Goal: Information Seeking & Learning: Learn about a topic

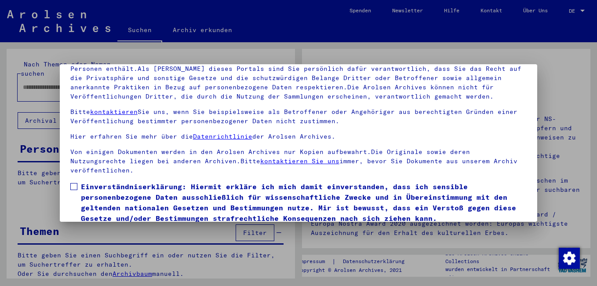
scroll to position [73, 0]
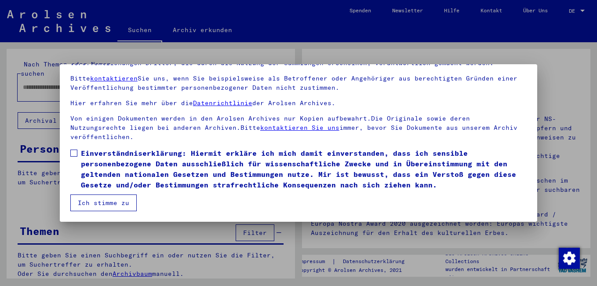
click at [73, 153] on span at bounding box center [73, 153] width 7 height 7
click at [94, 201] on button "Ich stimme zu" at bounding box center [103, 202] width 66 height 17
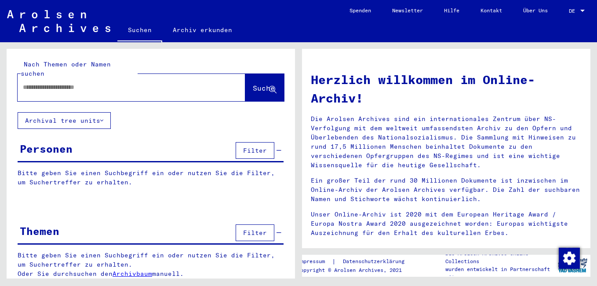
click at [123, 87] on div at bounding box center [118, 87] width 201 height 20
click at [120, 83] on input "text" at bounding box center [121, 87] width 196 height 9
click at [258, 84] on span "Suche" at bounding box center [264, 88] width 22 height 9
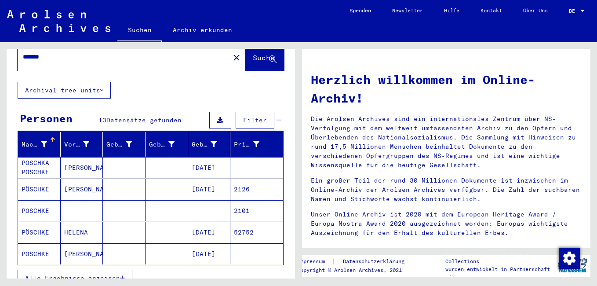
scroll to position [44, 0]
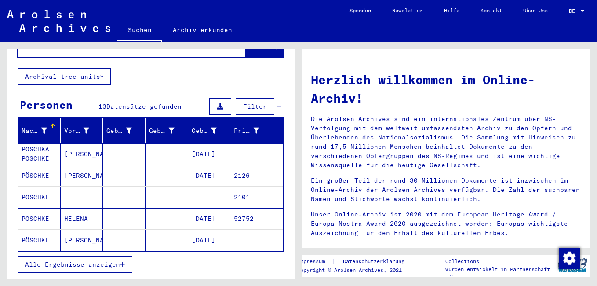
click at [37, 143] on mat-cell "POSCHKA POSCHKE" at bounding box center [39, 153] width 43 height 21
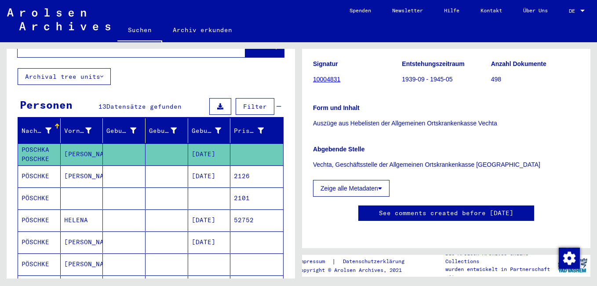
scroll to position [97, 0]
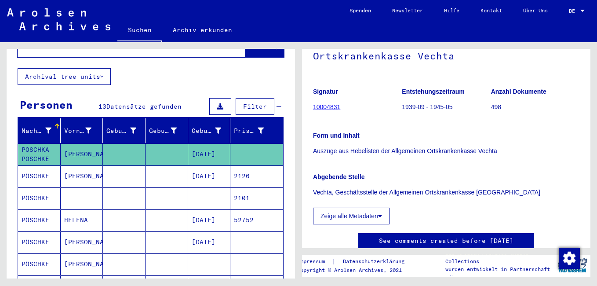
click at [192, 166] on mat-cell "[DATE]" at bounding box center [209, 176] width 43 height 22
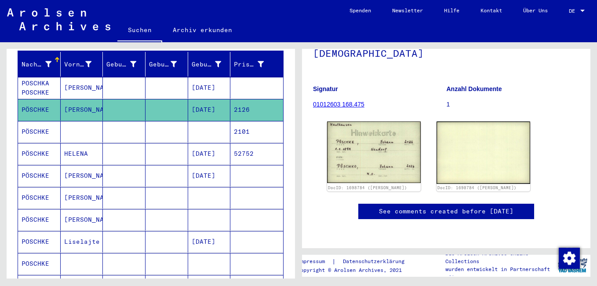
scroll to position [132, 0]
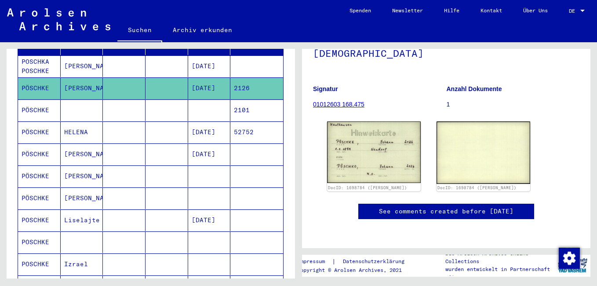
click at [230, 99] on mat-cell "2101" at bounding box center [256, 110] width 53 height 22
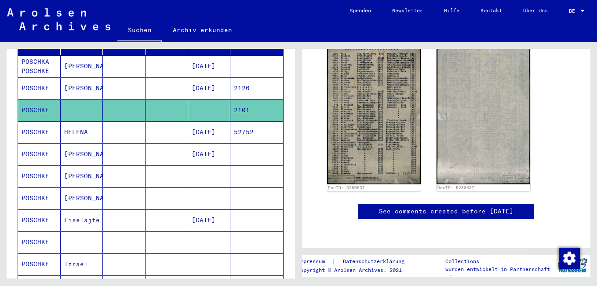
scroll to position [352, 0]
click at [198, 124] on mat-cell "[DATE]" at bounding box center [209, 132] width 43 height 22
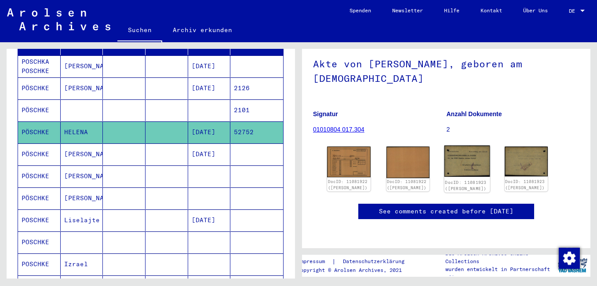
scroll to position [132, 0]
click at [460, 146] on img at bounding box center [467, 162] width 45 height 32
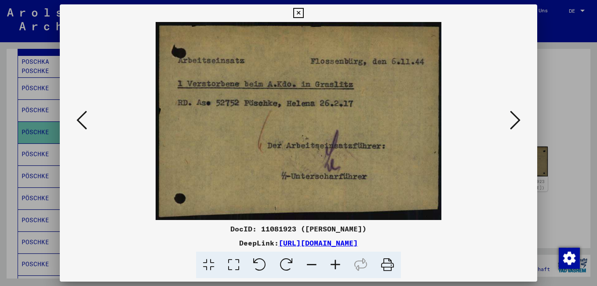
click at [516, 116] on icon at bounding box center [515, 120] width 11 height 21
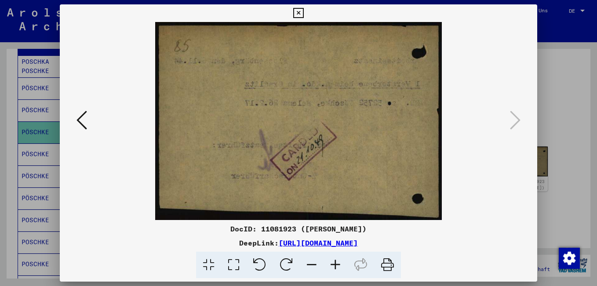
click at [98, 124] on img at bounding box center [299, 121] width 418 height 198
click at [296, 12] on icon at bounding box center [298, 13] width 10 height 11
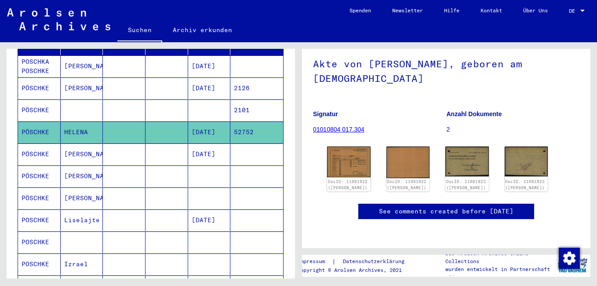
click at [199, 143] on mat-cell "[DATE]" at bounding box center [209, 154] width 43 height 22
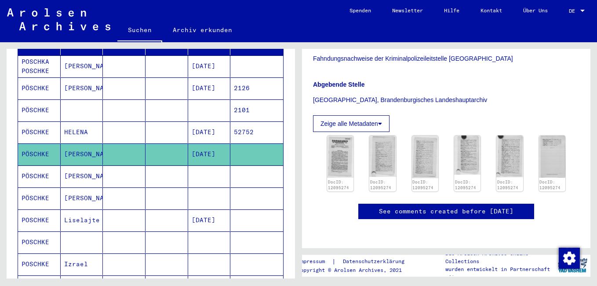
scroll to position [176, 0]
click at [340, 141] on img at bounding box center [340, 156] width 28 height 44
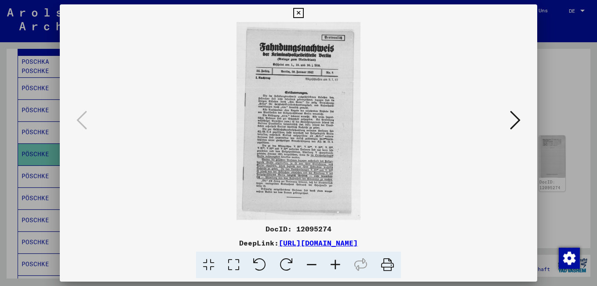
click at [526, 117] on div at bounding box center [299, 121] width 478 height 198
click at [515, 118] on icon at bounding box center [515, 120] width 11 height 21
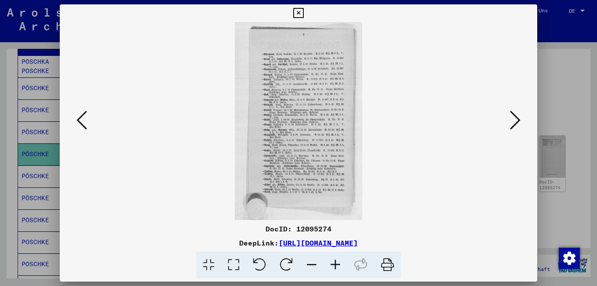
click at [516, 115] on icon at bounding box center [515, 120] width 11 height 21
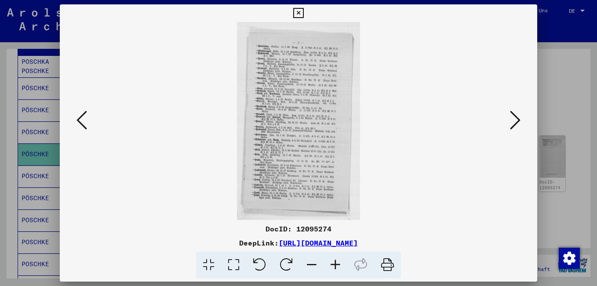
click at [342, 266] on icon at bounding box center [336, 265] width 24 height 27
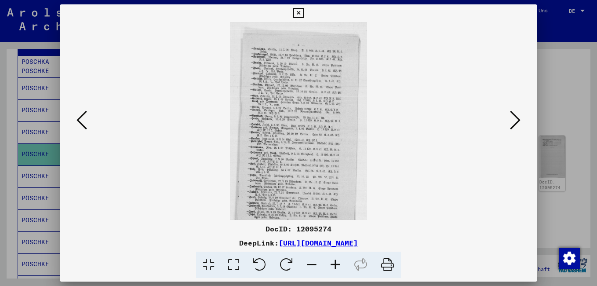
click at [336, 260] on icon at bounding box center [336, 265] width 24 height 27
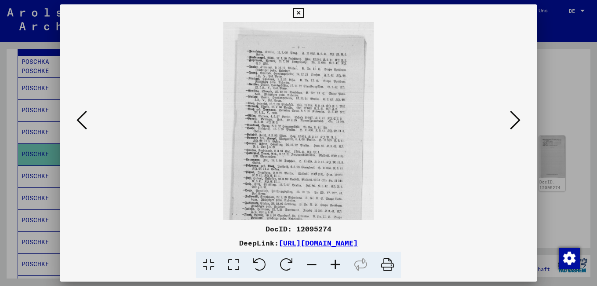
click at [336, 260] on icon at bounding box center [336, 265] width 24 height 27
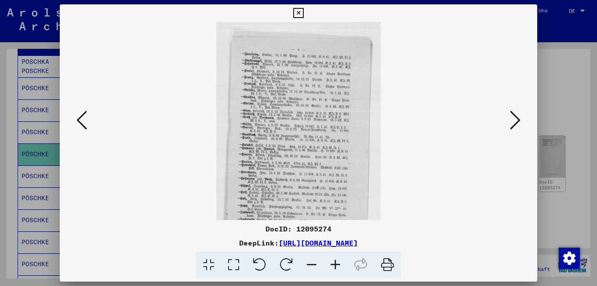
click at [336, 260] on icon at bounding box center [336, 265] width 24 height 27
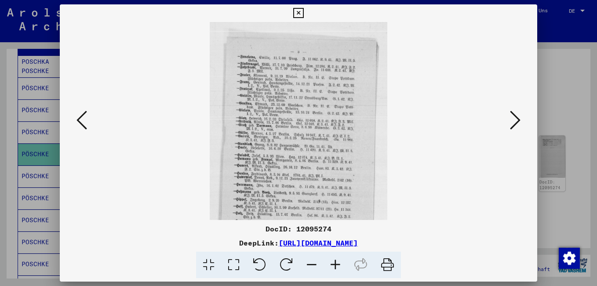
click at [336, 260] on icon at bounding box center [336, 265] width 24 height 27
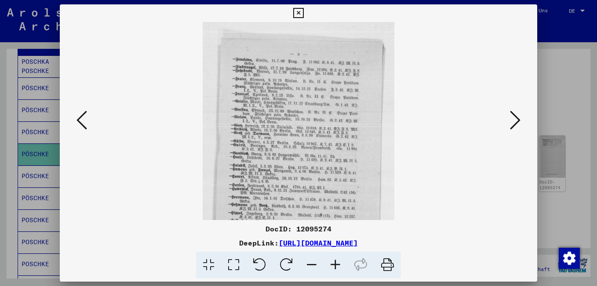
click at [335, 260] on icon at bounding box center [336, 265] width 24 height 27
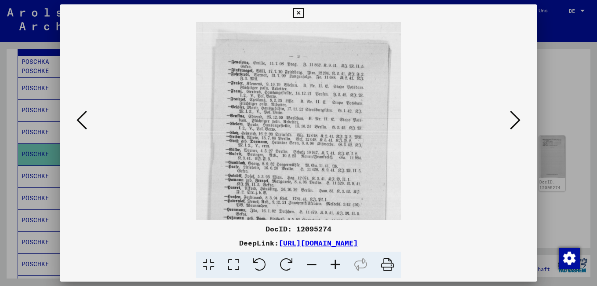
click at [512, 122] on icon at bounding box center [515, 120] width 11 height 21
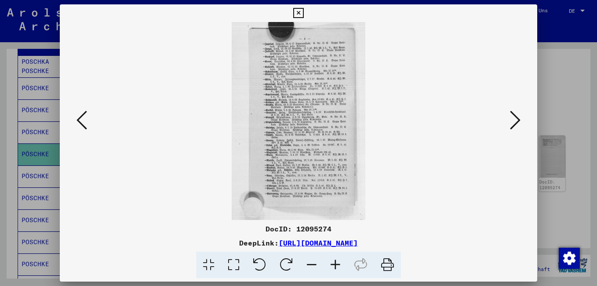
click at [336, 262] on icon at bounding box center [336, 265] width 24 height 27
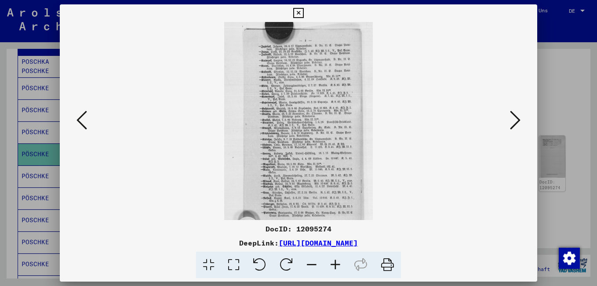
click at [336, 262] on icon at bounding box center [336, 265] width 24 height 27
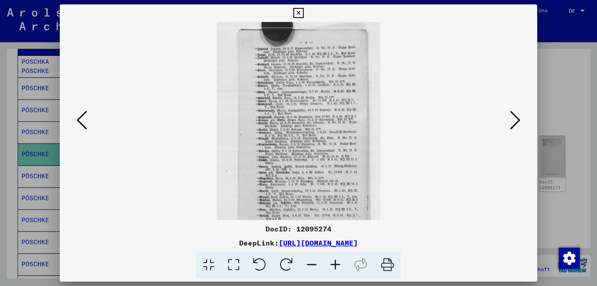
click at [336, 262] on icon at bounding box center [336, 265] width 24 height 27
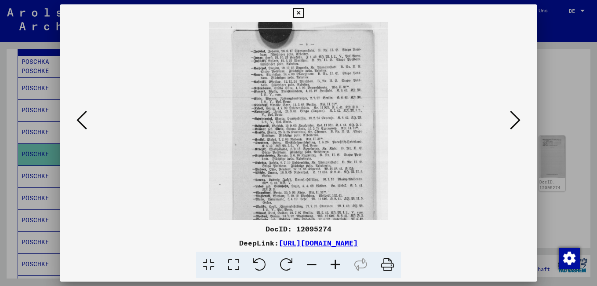
click at [336, 262] on icon at bounding box center [336, 265] width 24 height 27
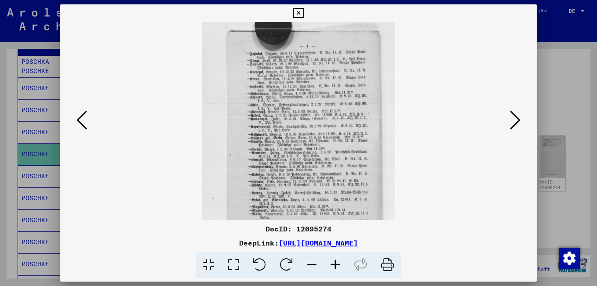
click at [335, 262] on icon at bounding box center [336, 265] width 24 height 27
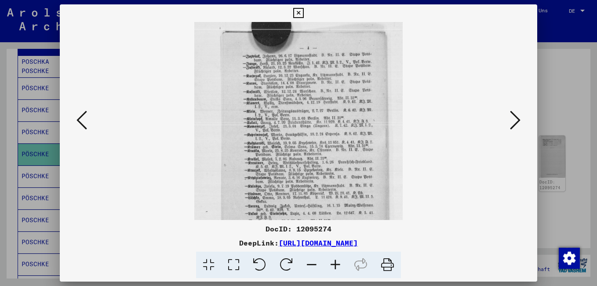
click at [335, 262] on icon at bounding box center [336, 265] width 24 height 27
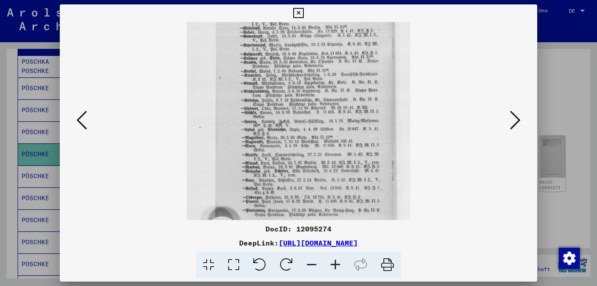
scroll to position [99, 0]
drag, startPoint x: 348, startPoint y: 187, endPoint x: 347, endPoint y: 89, distance: 98.1
click at [347, 89] on img at bounding box center [298, 88] width 223 height 330
click at [514, 119] on icon at bounding box center [515, 120] width 11 height 21
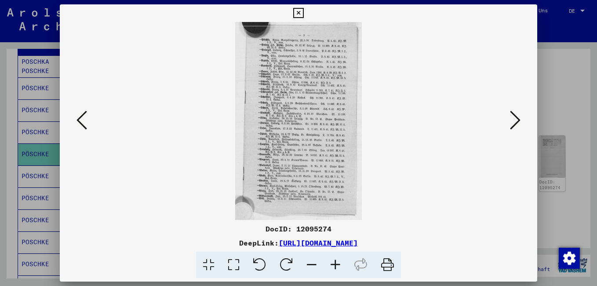
scroll to position [0, 0]
click at [337, 269] on icon at bounding box center [336, 265] width 24 height 27
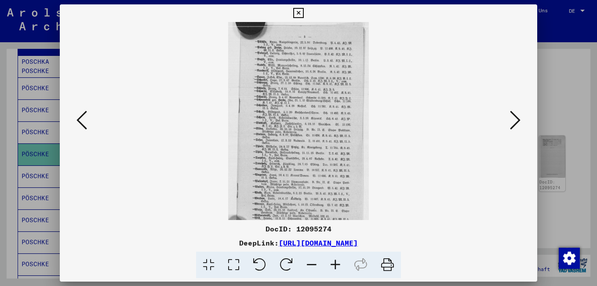
click at [337, 269] on icon at bounding box center [336, 265] width 24 height 27
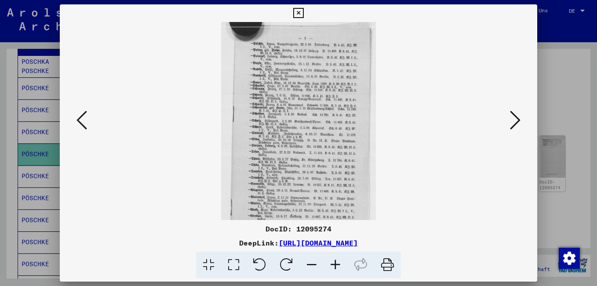
click at [337, 270] on icon at bounding box center [336, 265] width 24 height 27
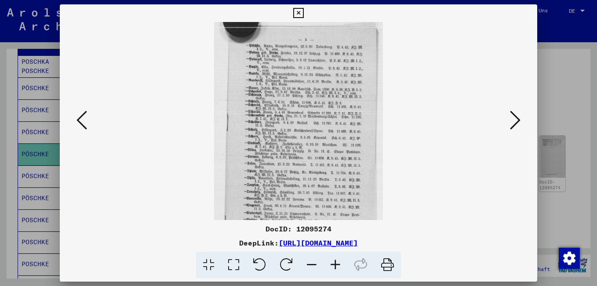
click at [337, 270] on icon at bounding box center [336, 265] width 24 height 27
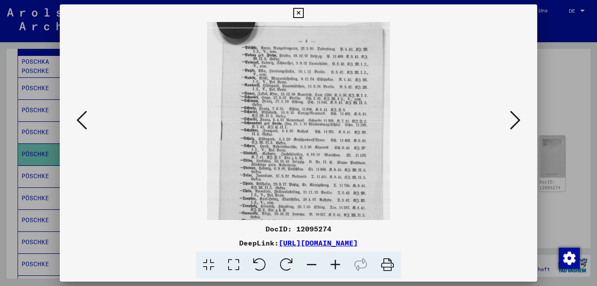
click at [338, 270] on icon at bounding box center [336, 265] width 24 height 27
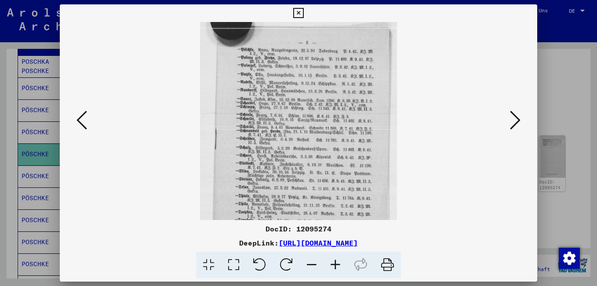
click at [338, 270] on icon at bounding box center [336, 265] width 24 height 27
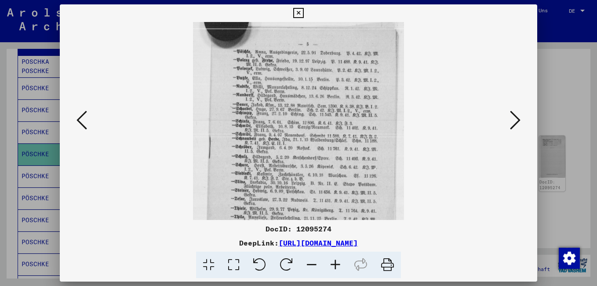
click at [338, 270] on icon at bounding box center [336, 265] width 24 height 27
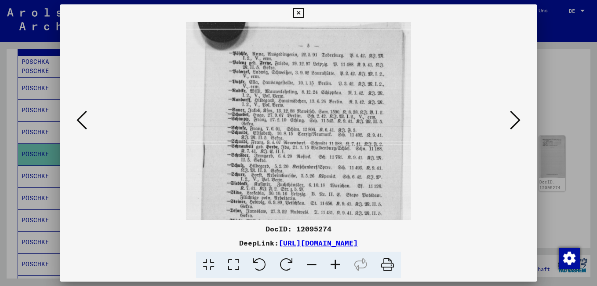
click at [338, 270] on icon at bounding box center [336, 265] width 24 height 27
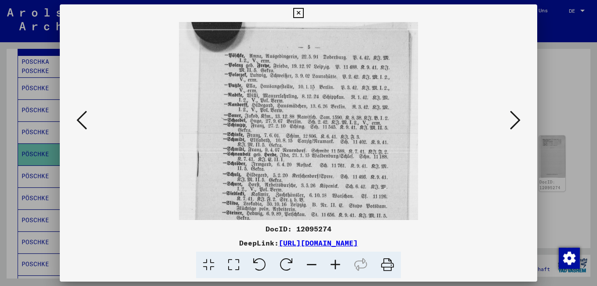
click at [338, 270] on icon at bounding box center [336, 265] width 24 height 27
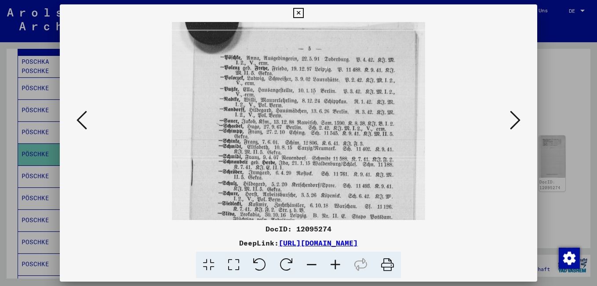
click at [296, 14] on icon at bounding box center [298, 13] width 10 height 11
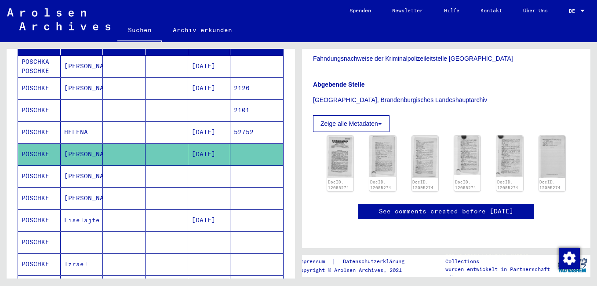
click at [168, 167] on mat-cell at bounding box center [167, 176] width 43 height 22
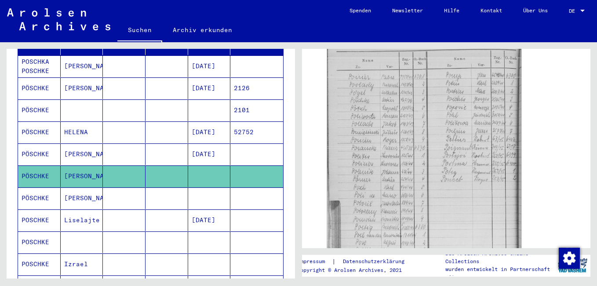
scroll to position [308, 0]
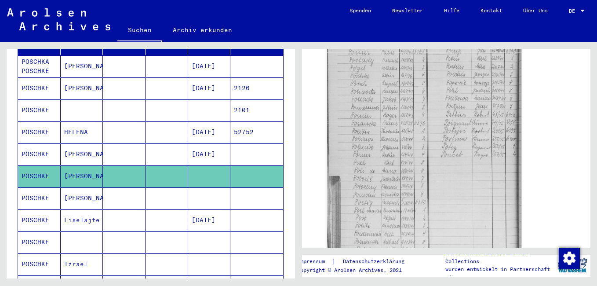
click at [206, 213] on mat-cell "[DATE]" at bounding box center [209, 220] width 43 height 22
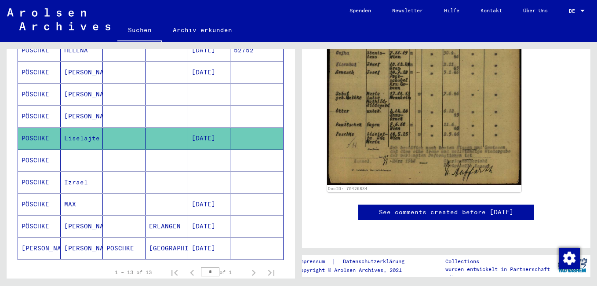
scroll to position [220, 0]
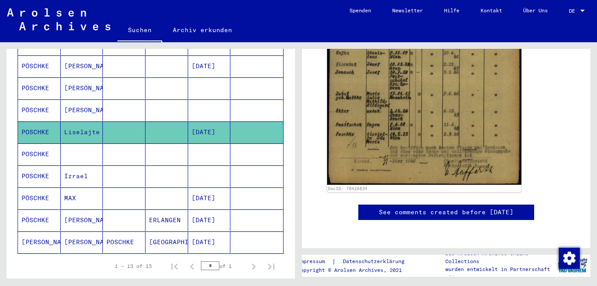
click at [197, 146] on mat-cell at bounding box center [209, 154] width 43 height 22
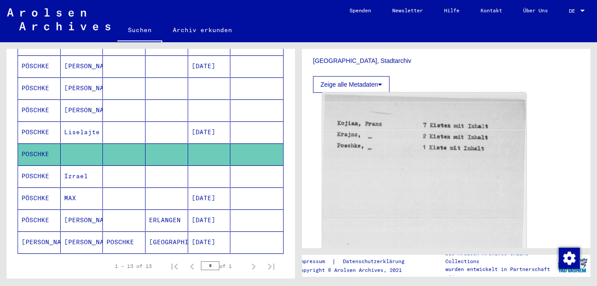
scroll to position [220, 0]
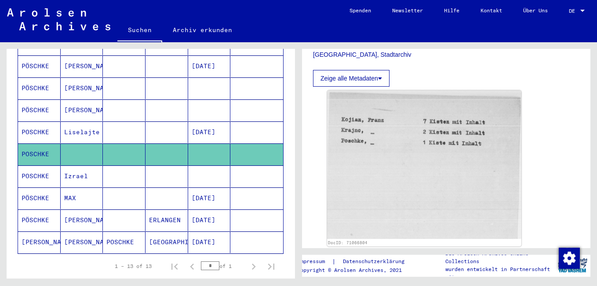
click at [200, 187] on mat-cell "[DATE]" at bounding box center [209, 198] width 43 height 22
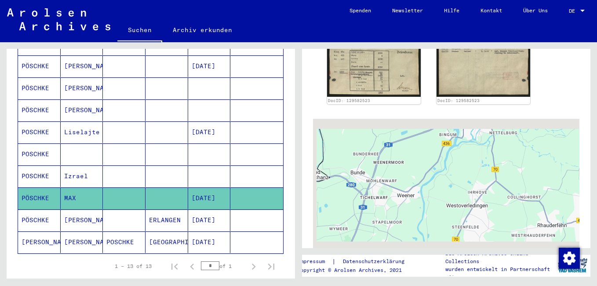
scroll to position [308, 0]
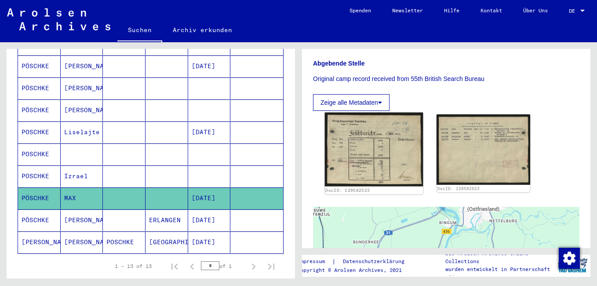
click at [363, 155] on img at bounding box center [374, 150] width 99 height 74
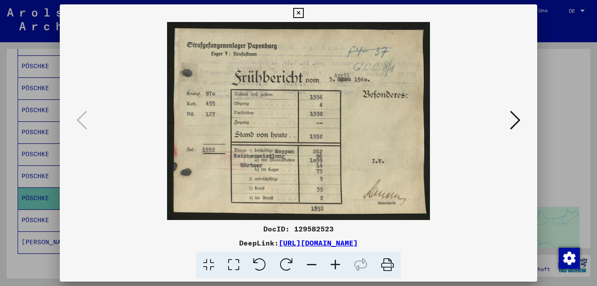
click at [517, 117] on icon at bounding box center [515, 120] width 11 height 21
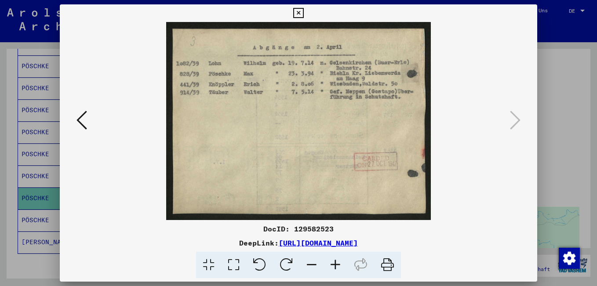
click at [295, 9] on icon at bounding box center [298, 13] width 10 height 11
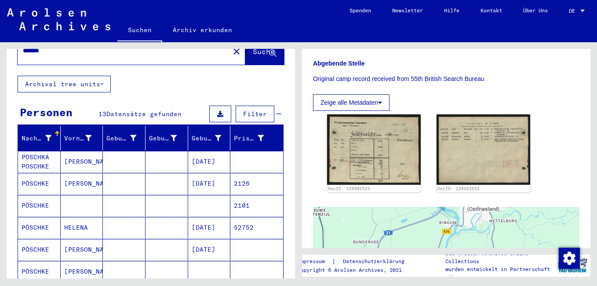
scroll to position [0, 0]
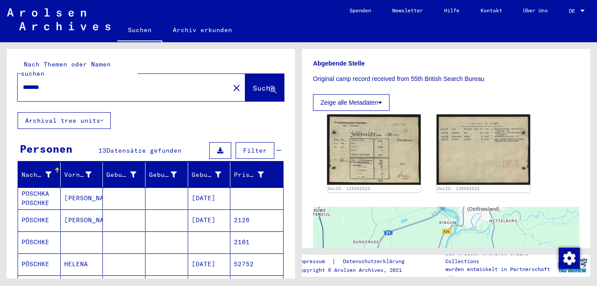
drag, startPoint x: 42, startPoint y: 78, endPoint x: 67, endPoint y: 83, distance: 25.1
click at [66, 83] on input "*******" at bounding box center [123, 87] width 201 height 9
click at [29, 83] on input "*******" at bounding box center [123, 87] width 201 height 9
click at [253, 84] on span "Suche" at bounding box center [264, 88] width 22 height 9
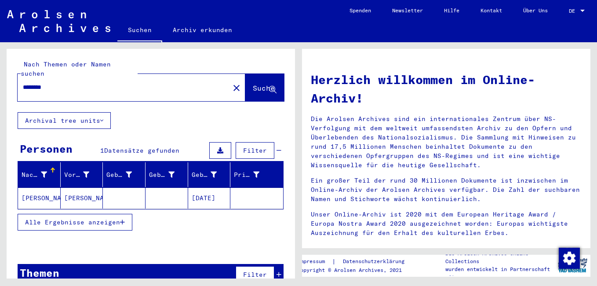
click at [81, 193] on mat-cell "[PERSON_NAME]" at bounding box center [82, 197] width 43 height 21
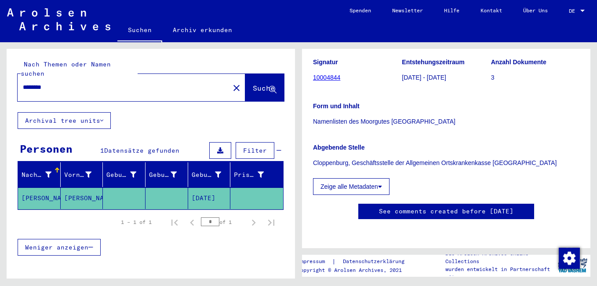
scroll to position [126, 0]
drag, startPoint x: 46, startPoint y: 80, endPoint x: 63, endPoint y: 81, distance: 16.7
click at [58, 88] on div "********" at bounding box center [121, 87] width 207 height 20
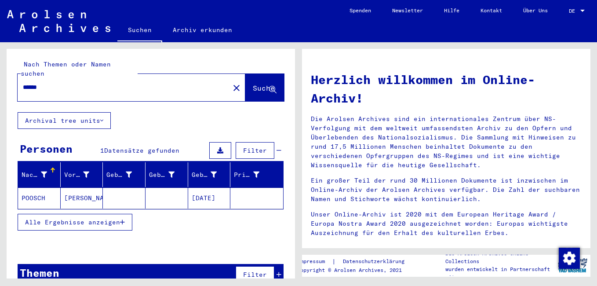
click at [71, 188] on mat-cell "[PERSON_NAME]" at bounding box center [82, 197] width 43 height 21
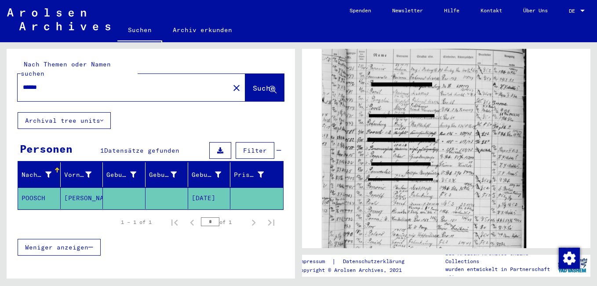
scroll to position [176, 0]
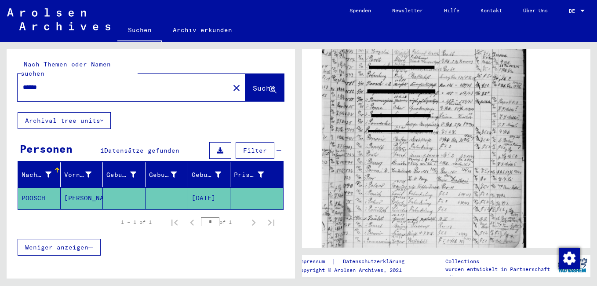
click at [415, 112] on img at bounding box center [424, 129] width 204 height 267
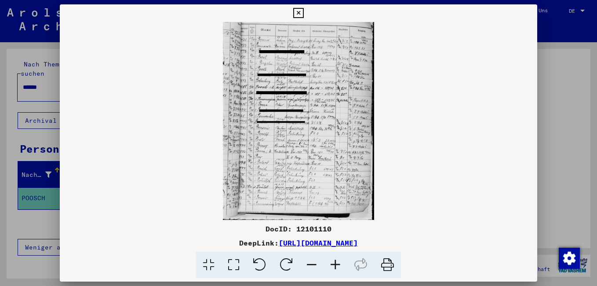
click at [337, 266] on icon at bounding box center [336, 265] width 24 height 27
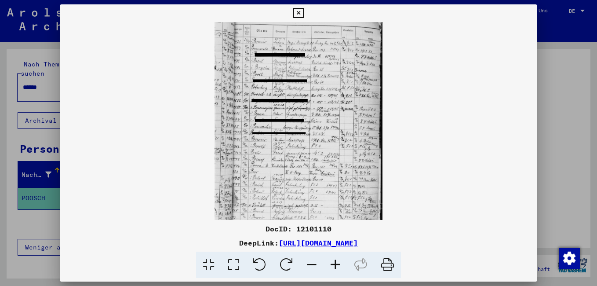
click at [337, 266] on icon at bounding box center [336, 265] width 24 height 27
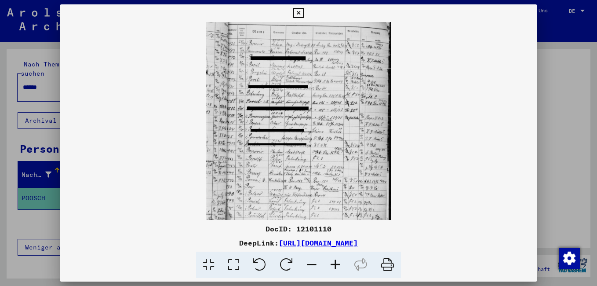
click at [337, 266] on icon at bounding box center [336, 265] width 24 height 27
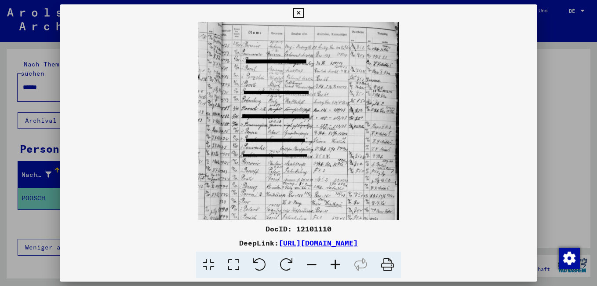
click at [337, 266] on icon at bounding box center [336, 265] width 24 height 27
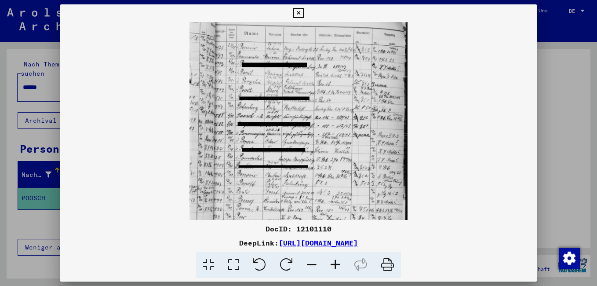
click at [337, 266] on icon at bounding box center [336, 265] width 24 height 27
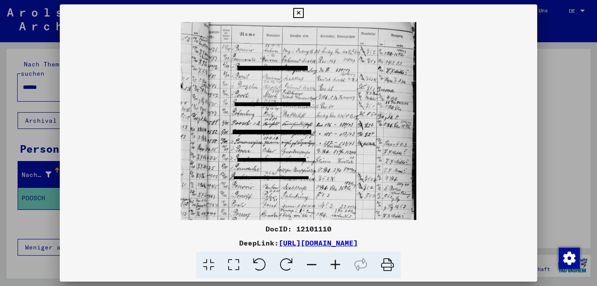
click at [337, 266] on icon at bounding box center [336, 265] width 24 height 27
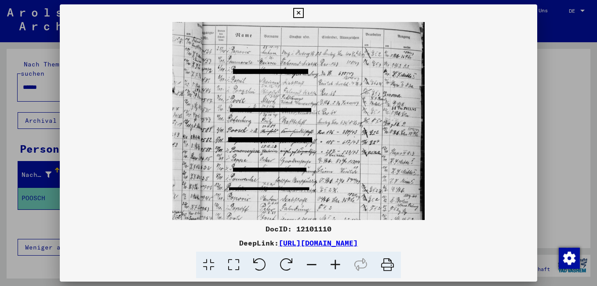
click at [337, 266] on icon at bounding box center [336, 265] width 24 height 27
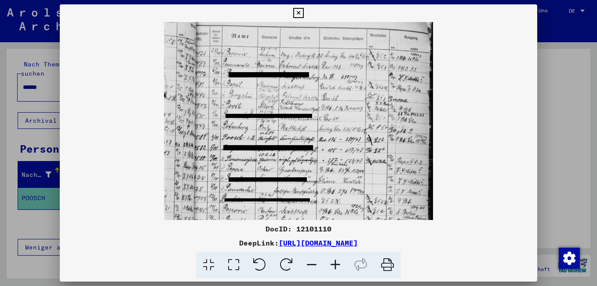
click at [337, 266] on icon at bounding box center [336, 265] width 24 height 27
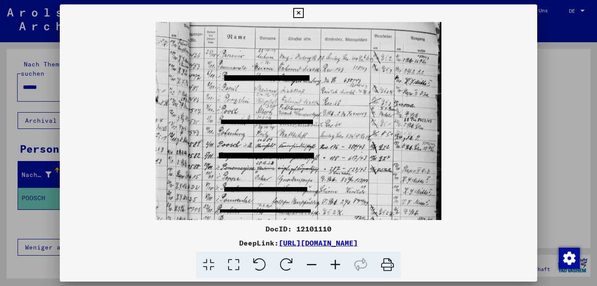
click at [337, 266] on icon at bounding box center [336, 265] width 24 height 27
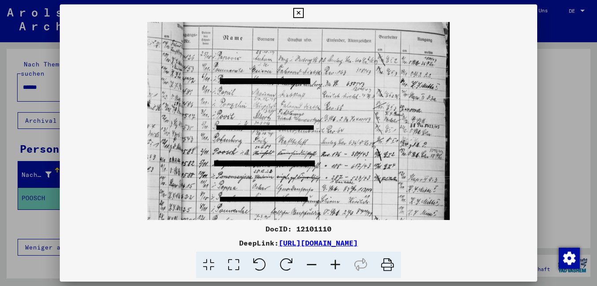
click at [337, 266] on icon at bounding box center [336, 265] width 24 height 27
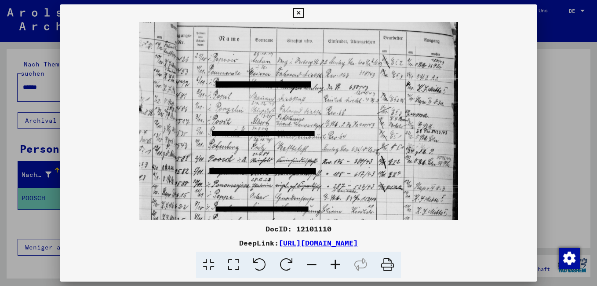
click at [295, 9] on icon at bounding box center [298, 13] width 10 height 11
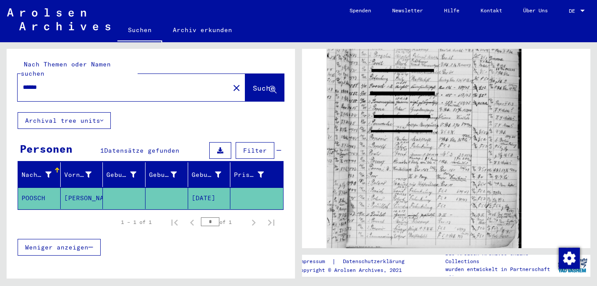
drag, startPoint x: 27, startPoint y: 75, endPoint x: 34, endPoint y: 84, distance: 11.6
click at [28, 83] on input "******" at bounding box center [123, 87] width 201 height 9
click at [275, 77] on button "Suche" at bounding box center [264, 87] width 39 height 27
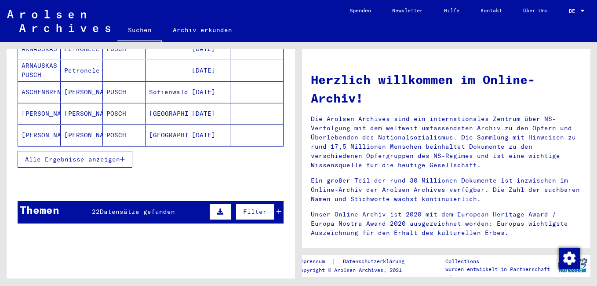
scroll to position [264, 0]
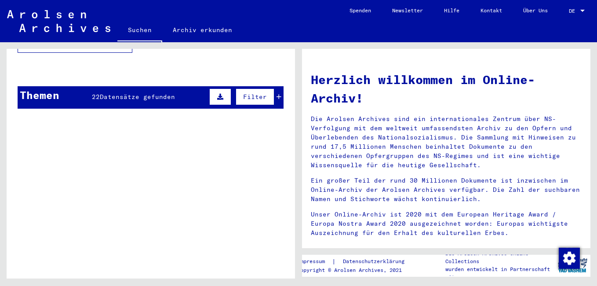
click at [277, 94] on icon at bounding box center [279, 97] width 5 height 6
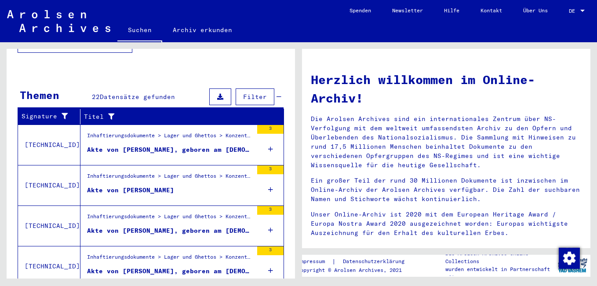
click at [172, 145] on div "Akte von [PERSON_NAME], geboren am [DEMOGRAPHIC_DATA]" at bounding box center [170, 149] width 166 height 9
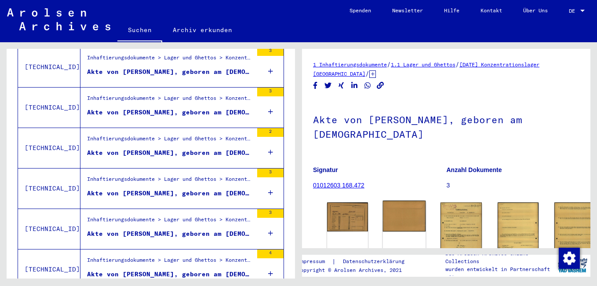
scroll to position [88, 0]
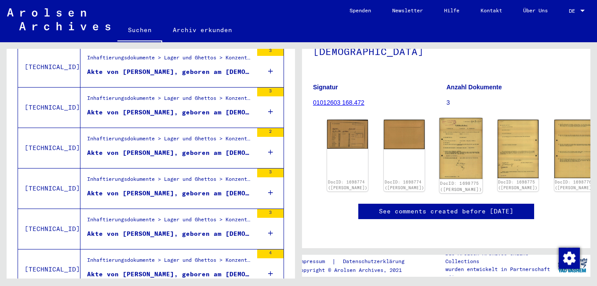
click at [440, 125] on img at bounding box center [461, 148] width 43 height 61
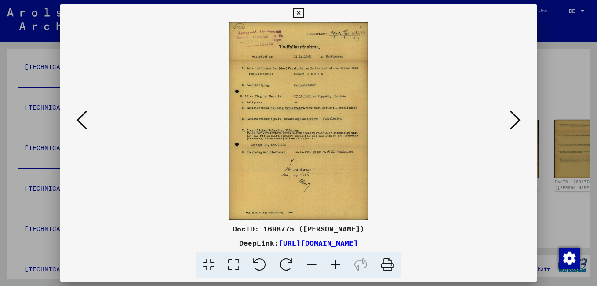
click at [337, 263] on icon at bounding box center [336, 265] width 24 height 27
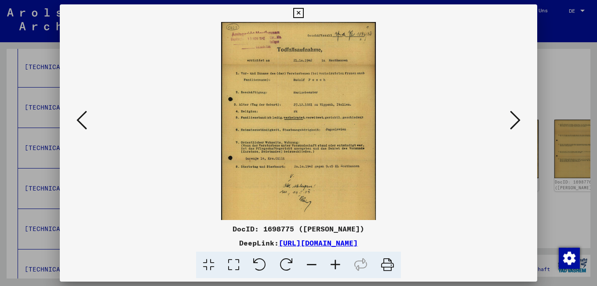
click at [337, 262] on icon at bounding box center [336, 265] width 24 height 27
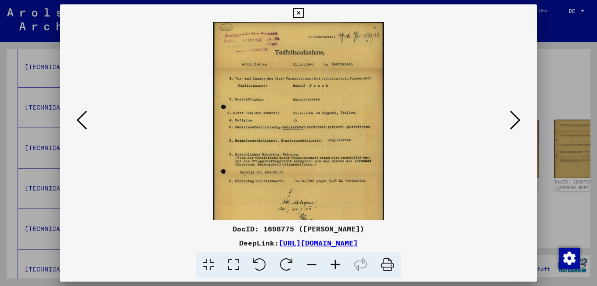
click at [337, 262] on icon at bounding box center [336, 265] width 24 height 27
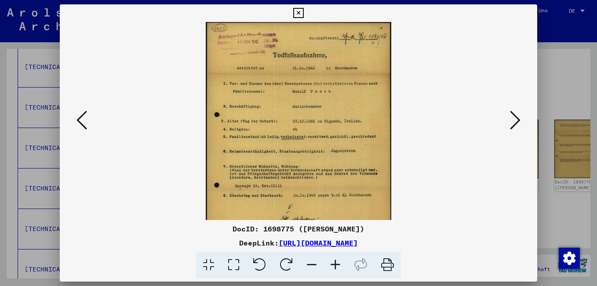
click at [337, 262] on icon at bounding box center [336, 265] width 24 height 27
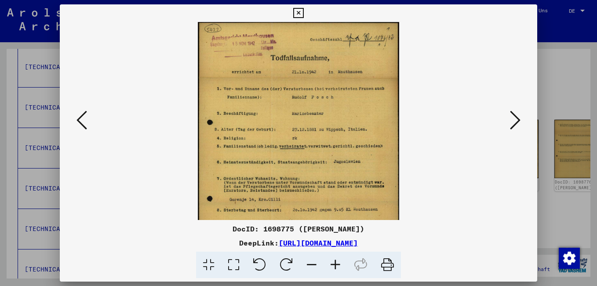
click at [337, 262] on icon at bounding box center [336, 265] width 24 height 27
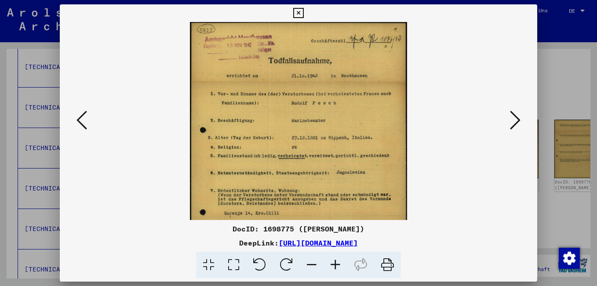
click at [337, 262] on icon at bounding box center [336, 265] width 24 height 27
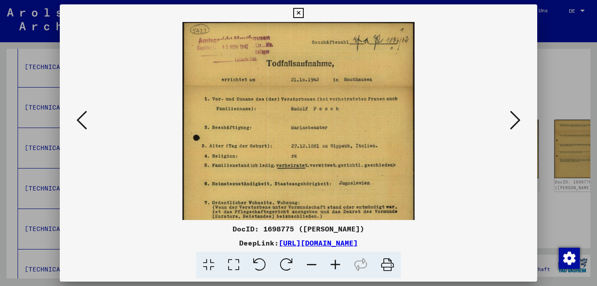
drag, startPoint x: 306, startPoint y: 192, endPoint x: 321, endPoint y: 129, distance: 64.6
click at [321, 130] on img at bounding box center [299, 187] width 233 height 330
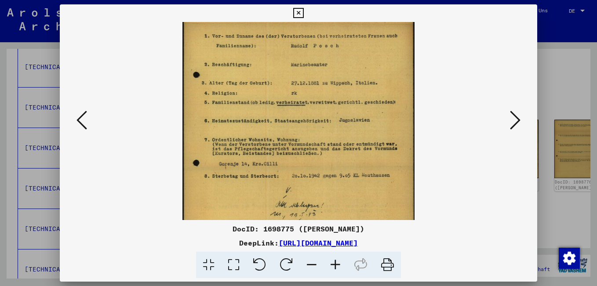
scroll to position [103, 0]
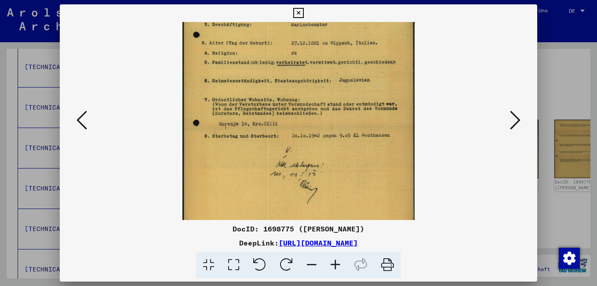
drag, startPoint x: 309, startPoint y: 167, endPoint x: 316, endPoint y: 127, distance: 40.7
click at [316, 127] on img at bounding box center [299, 84] width 233 height 330
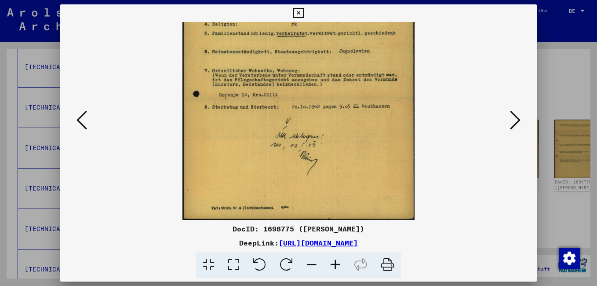
drag, startPoint x: 305, startPoint y: 164, endPoint x: 307, endPoint y: 126, distance: 37.4
click at [307, 126] on img at bounding box center [299, 55] width 233 height 330
drag, startPoint x: 329, startPoint y: 71, endPoint x: 303, endPoint y: 172, distance: 103.5
click at [305, 183] on img at bounding box center [299, 55] width 233 height 330
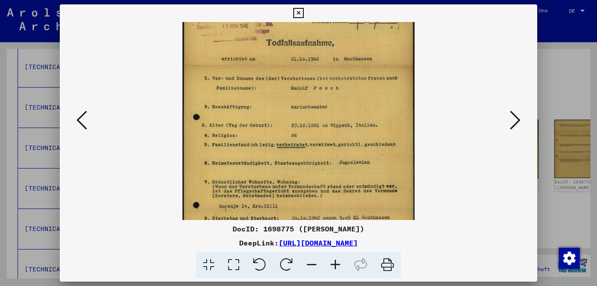
click at [294, 190] on img at bounding box center [299, 166] width 233 height 330
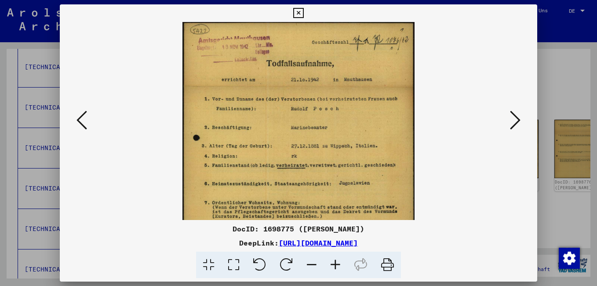
click at [525, 123] on div at bounding box center [299, 121] width 478 height 198
click at [517, 120] on icon at bounding box center [515, 120] width 11 height 21
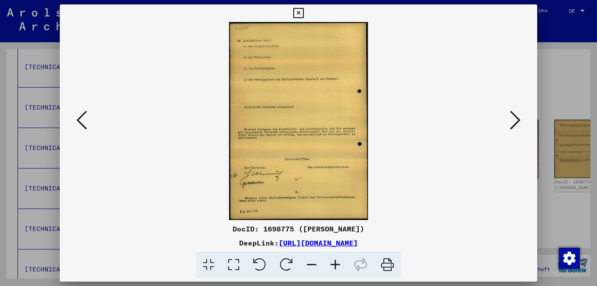
click at [513, 128] on icon at bounding box center [515, 120] width 11 height 21
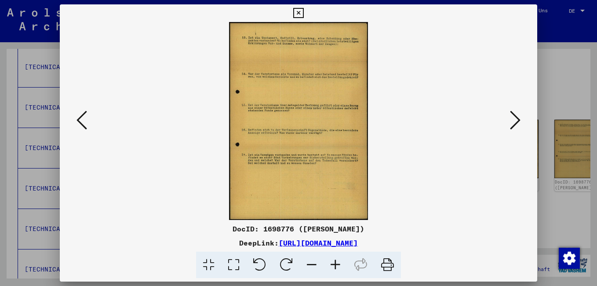
click at [513, 128] on icon at bounding box center [515, 120] width 11 height 21
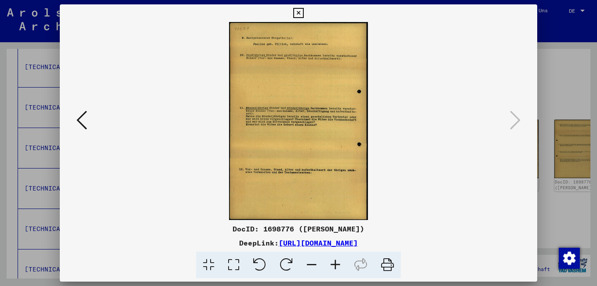
click at [340, 265] on icon at bounding box center [336, 265] width 24 height 27
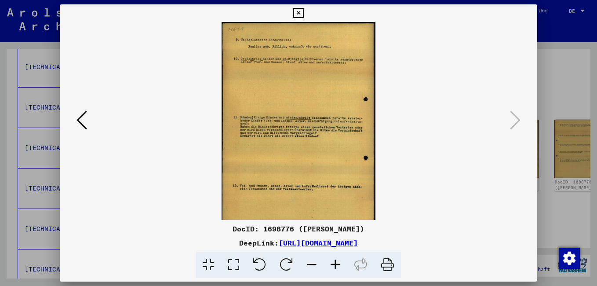
click at [342, 267] on icon at bounding box center [336, 265] width 24 height 27
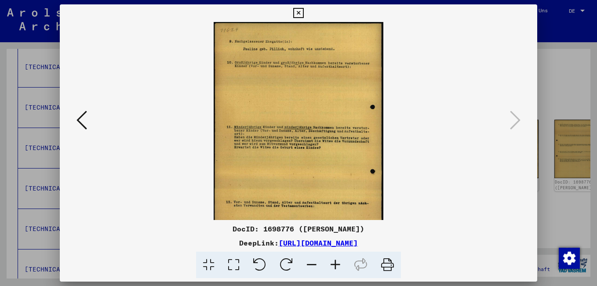
click at [344, 269] on icon at bounding box center [336, 265] width 24 height 27
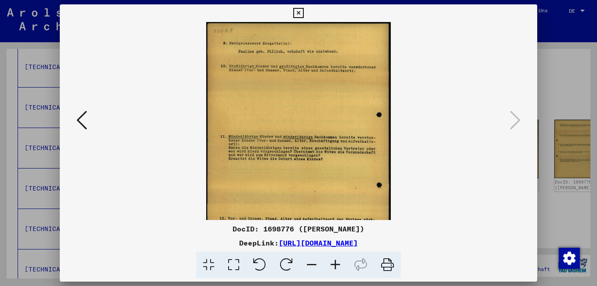
click at [344, 269] on icon at bounding box center [336, 265] width 24 height 27
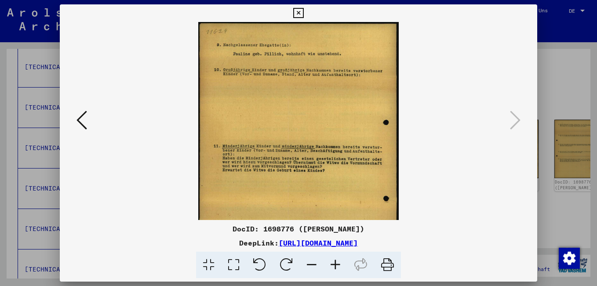
click at [346, 270] on icon at bounding box center [336, 265] width 24 height 27
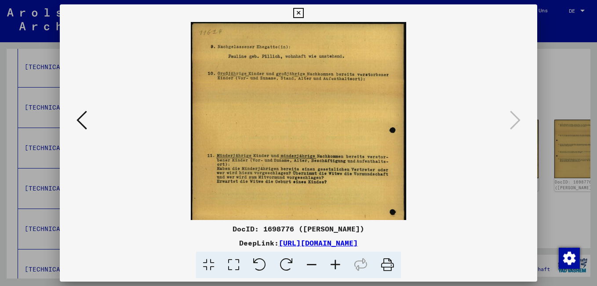
click at [297, 12] on icon at bounding box center [298, 13] width 10 height 11
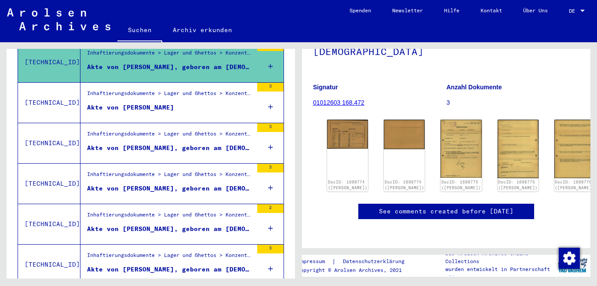
scroll to position [220, 0]
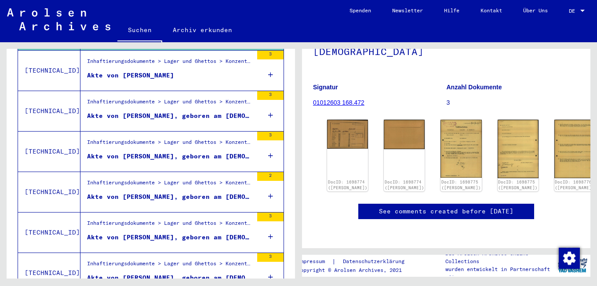
click at [148, 111] on div "Akte von [PERSON_NAME], geboren am [DEMOGRAPHIC_DATA]" at bounding box center [170, 115] width 166 height 9
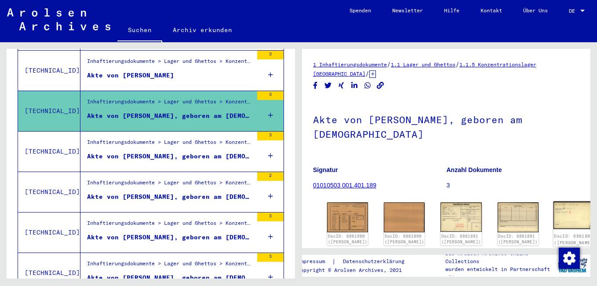
scroll to position [55, 0]
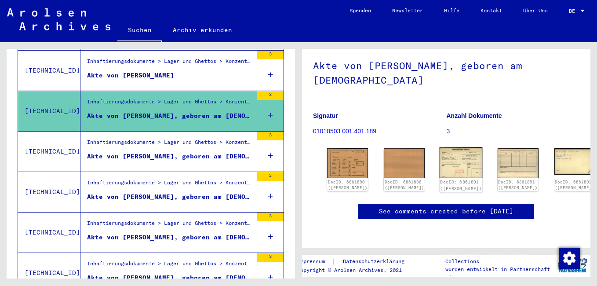
click at [440, 147] on img at bounding box center [461, 162] width 43 height 31
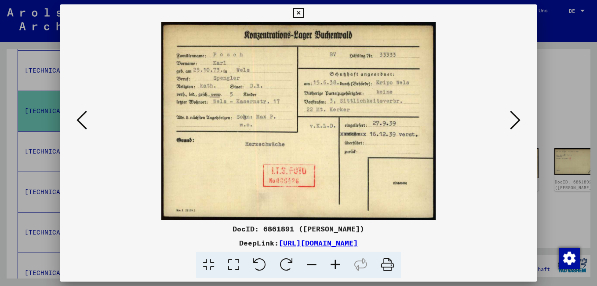
click at [515, 120] on icon at bounding box center [515, 120] width 11 height 21
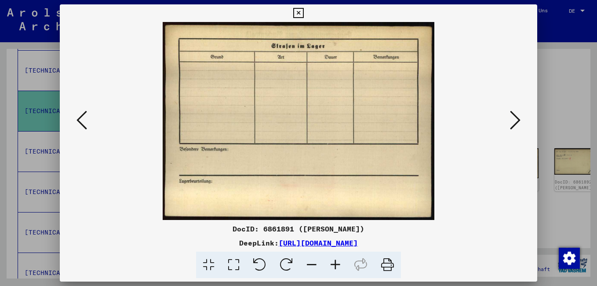
click at [515, 120] on icon at bounding box center [515, 120] width 11 height 21
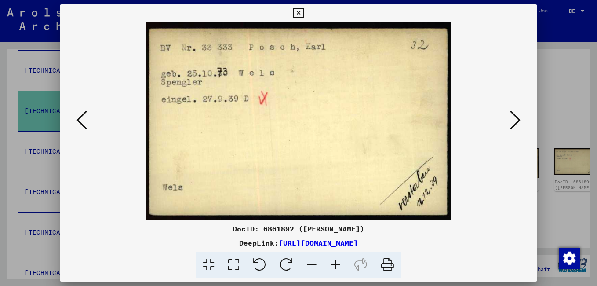
click at [515, 120] on icon at bounding box center [515, 120] width 11 height 21
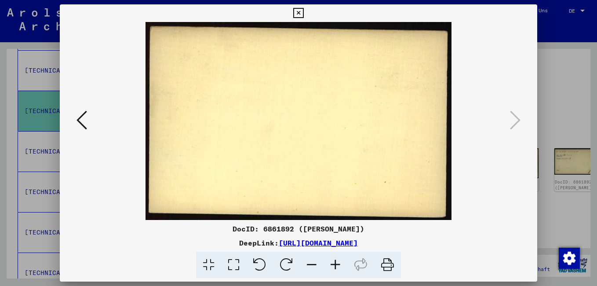
click at [299, 14] on icon at bounding box center [298, 13] width 10 height 11
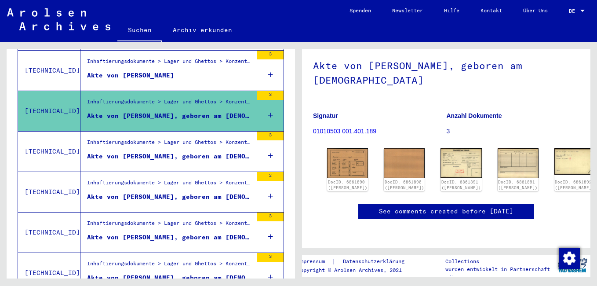
click at [156, 71] on div "Akte von [PERSON_NAME]" at bounding box center [130, 75] width 87 height 9
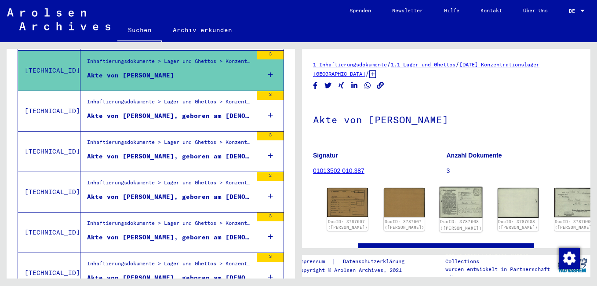
click at [440, 201] on img at bounding box center [461, 202] width 43 height 31
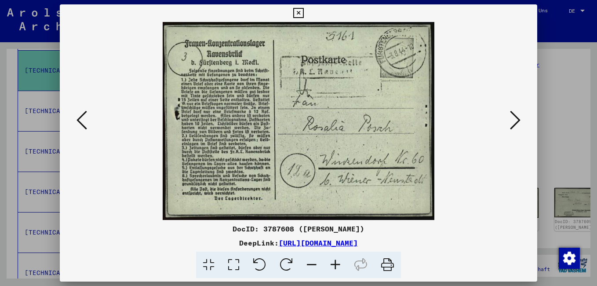
click at [515, 115] on icon at bounding box center [515, 120] width 11 height 21
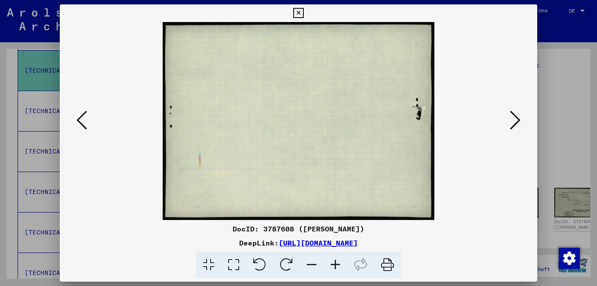
click at [515, 115] on icon at bounding box center [515, 120] width 11 height 21
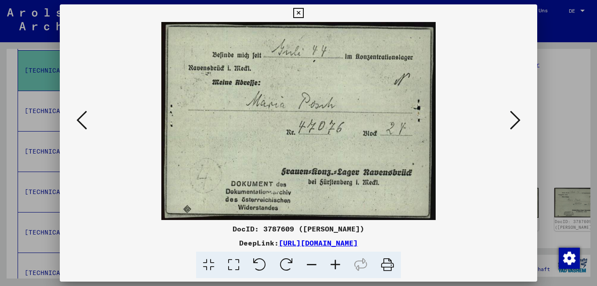
click at [299, 13] on icon at bounding box center [298, 13] width 10 height 11
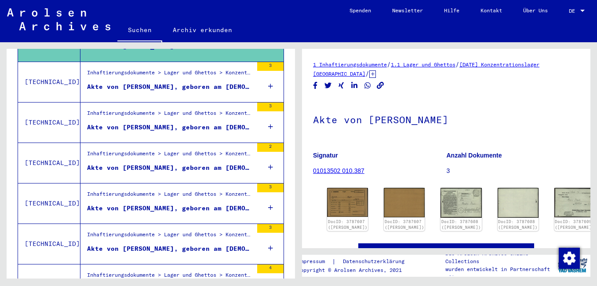
scroll to position [264, 0]
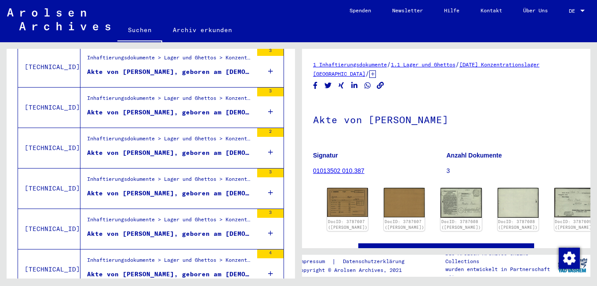
click at [179, 108] on div "Akte von [PERSON_NAME], geboren am [DEMOGRAPHIC_DATA]" at bounding box center [170, 112] width 166 height 9
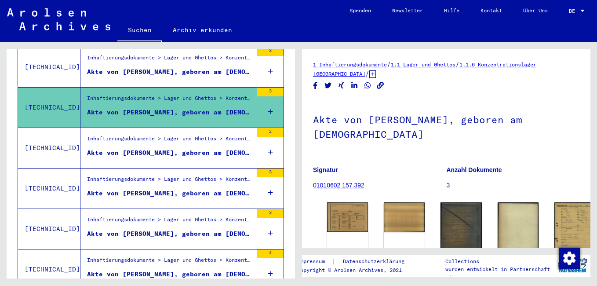
scroll to position [69, 0]
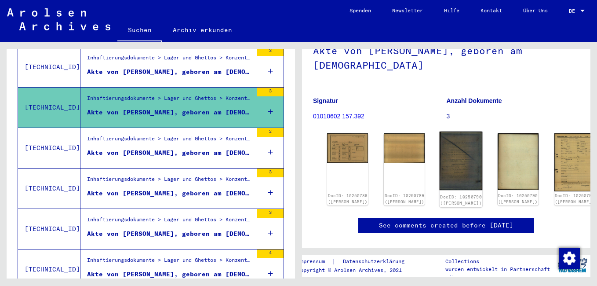
click at [440, 150] on img at bounding box center [461, 160] width 43 height 58
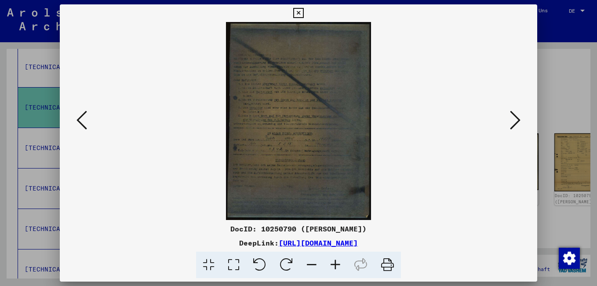
click at [339, 267] on icon at bounding box center [336, 265] width 24 height 27
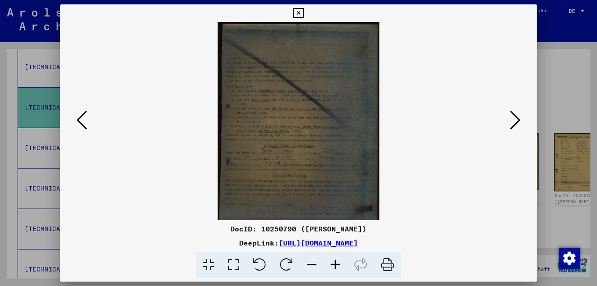
click at [339, 267] on icon at bounding box center [336, 265] width 24 height 27
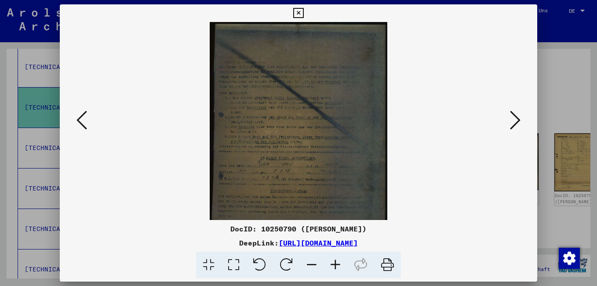
click at [339, 267] on icon at bounding box center [336, 265] width 24 height 27
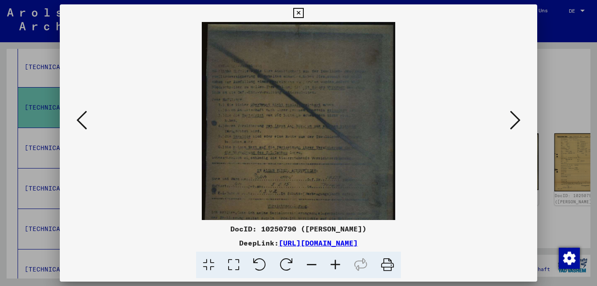
click at [339, 267] on icon at bounding box center [336, 265] width 24 height 27
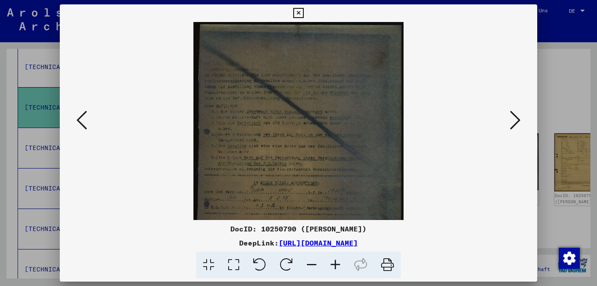
click at [339, 267] on icon at bounding box center [336, 265] width 24 height 27
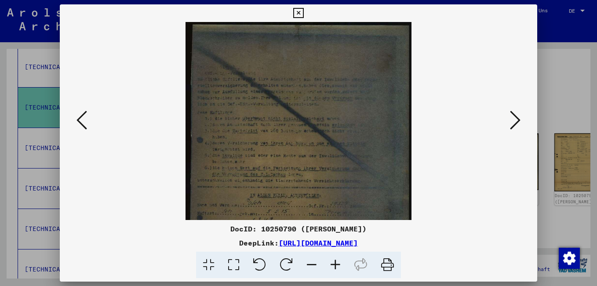
click at [339, 267] on icon at bounding box center [336, 265] width 24 height 27
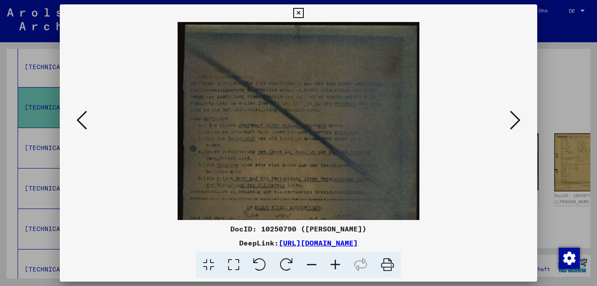
click at [339, 267] on icon at bounding box center [336, 265] width 24 height 27
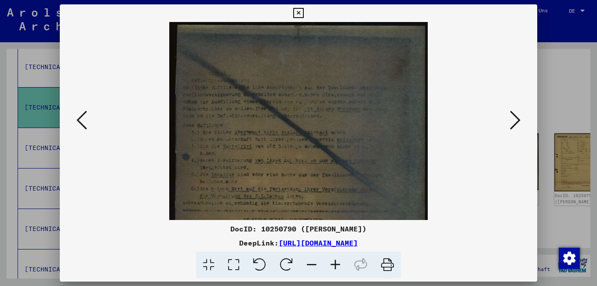
click at [339, 267] on icon at bounding box center [336, 265] width 24 height 27
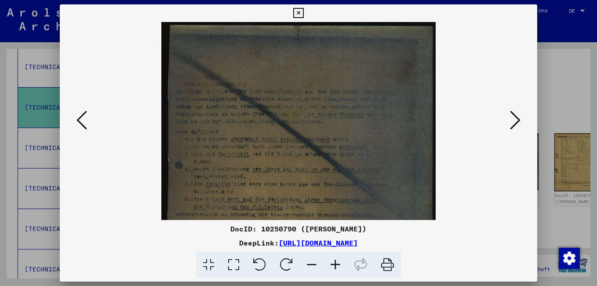
click at [339, 267] on icon at bounding box center [336, 265] width 24 height 27
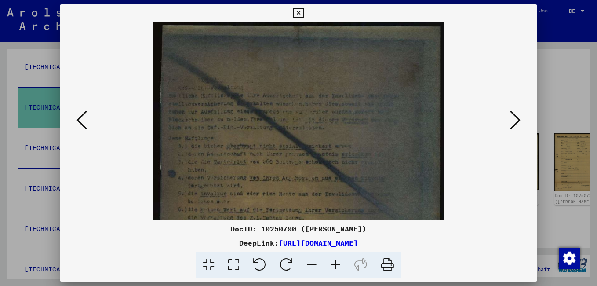
drag, startPoint x: 336, startPoint y: 183, endPoint x: 326, endPoint y: 86, distance: 96.8
click at [327, 94] on img at bounding box center [298, 220] width 291 height 396
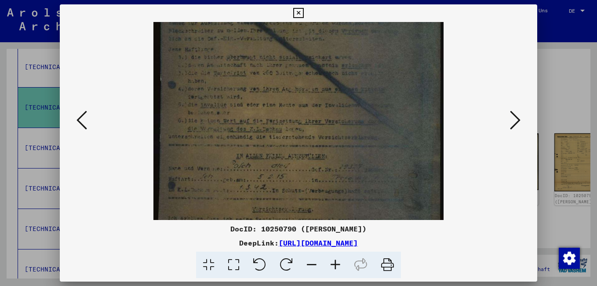
click at [526, 117] on div at bounding box center [299, 121] width 478 height 198
click at [513, 117] on icon at bounding box center [515, 120] width 11 height 21
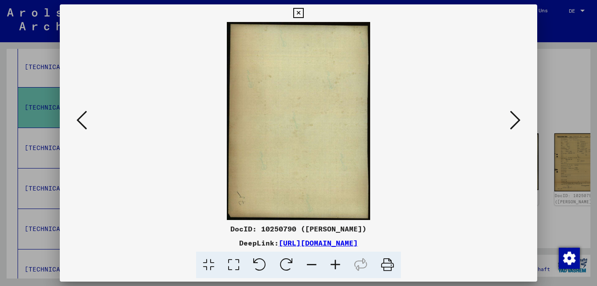
click at [510, 117] on icon at bounding box center [515, 120] width 11 height 21
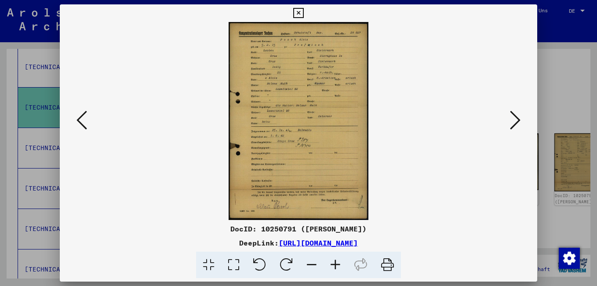
click at [337, 265] on icon at bounding box center [336, 265] width 24 height 27
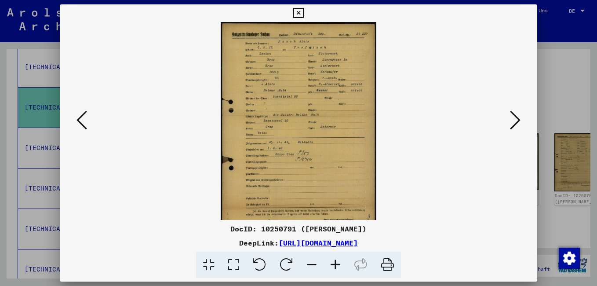
click at [337, 265] on icon at bounding box center [336, 265] width 24 height 27
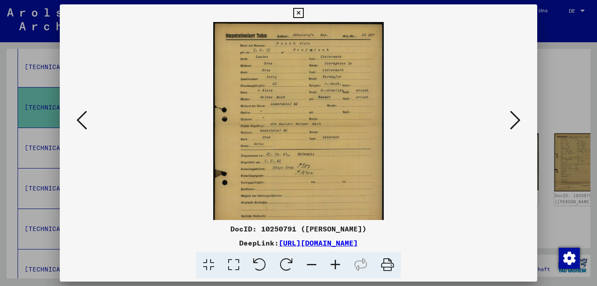
click at [337, 265] on icon at bounding box center [336, 265] width 24 height 27
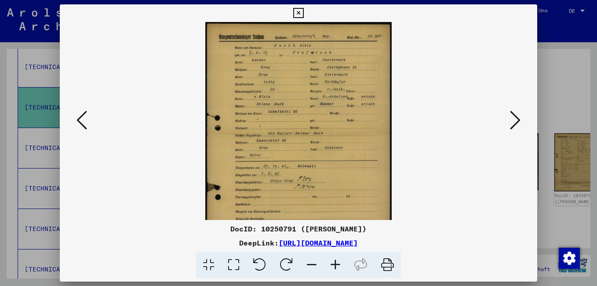
click at [337, 265] on icon at bounding box center [336, 265] width 24 height 27
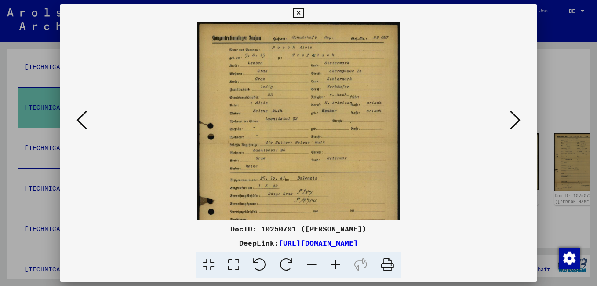
click at [337, 265] on icon at bounding box center [336, 265] width 24 height 27
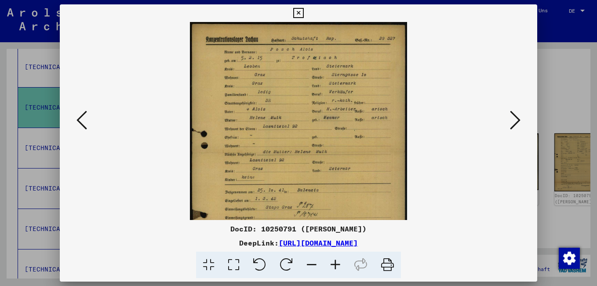
click at [337, 266] on icon at bounding box center [336, 265] width 24 height 27
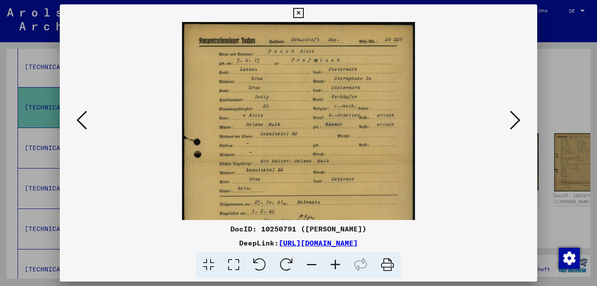
click at [338, 266] on icon at bounding box center [336, 265] width 24 height 27
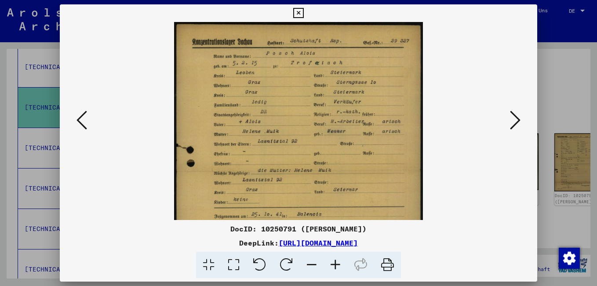
click at [299, 11] on icon at bounding box center [298, 13] width 10 height 11
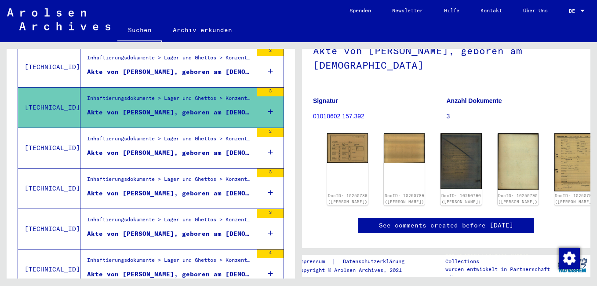
click at [183, 148] on div "Akte von [PERSON_NAME], geboren am [DEMOGRAPHIC_DATA]" at bounding box center [170, 152] width 166 height 9
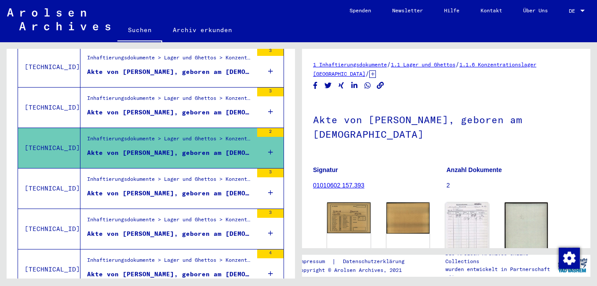
scroll to position [88, 0]
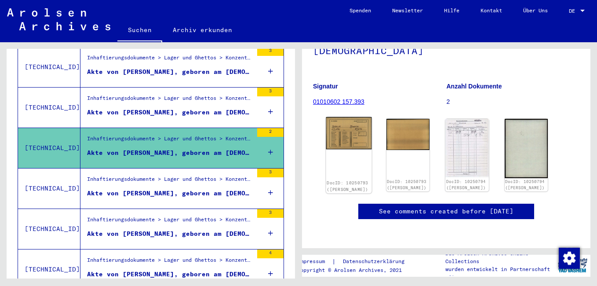
click at [351, 139] on img at bounding box center [348, 133] width 45 height 33
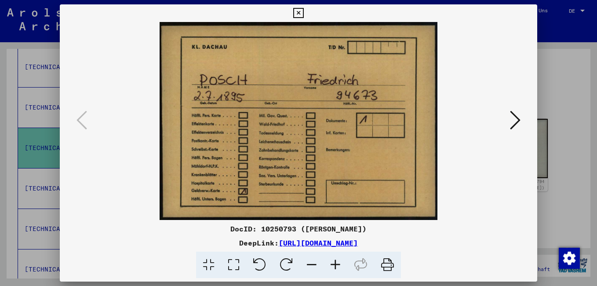
click at [300, 11] on icon at bounding box center [298, 13] width 10 height 11
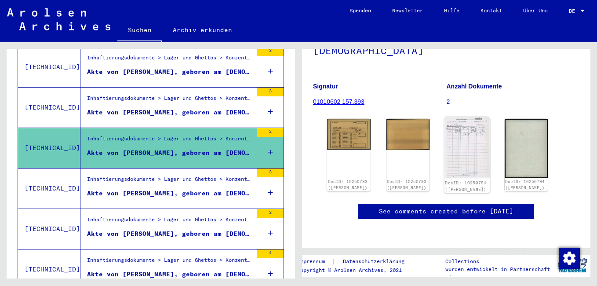
click at [466, 141] on img at bounding box center [467, 148] width 45 height 62
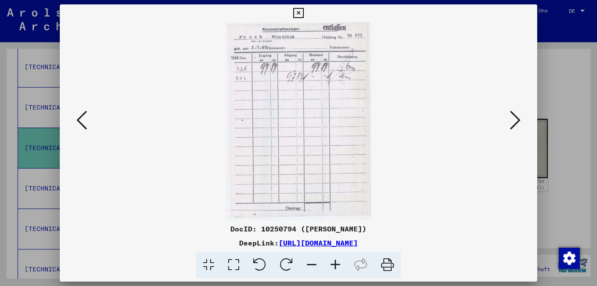
click at [299, 10] on icon at bounding box center [298, 13] width 10 height 11
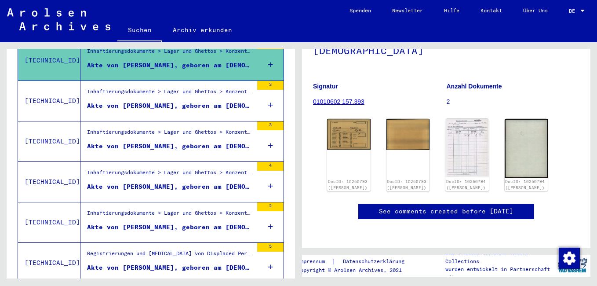
scroll to position [352, 0]
click at [174, 90] on figure "Inhaftierungsdokumente > Lager und Ghettos > Konzentrationslager [GEOGRAPHIC_DA…" at bounding box center [170, 93] width 166 height 13
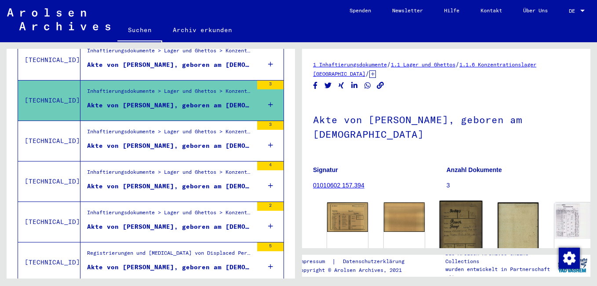
scroll to position [88, 0]
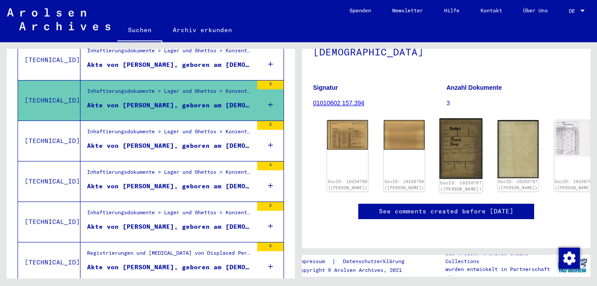
click at [440, 132] on img at bounding box center [461, 148] width 43 height 61
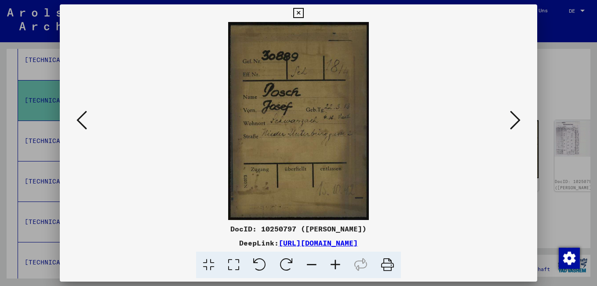
click at [298, 11] on icon at bounding box center [298, 13] width 10 height 11
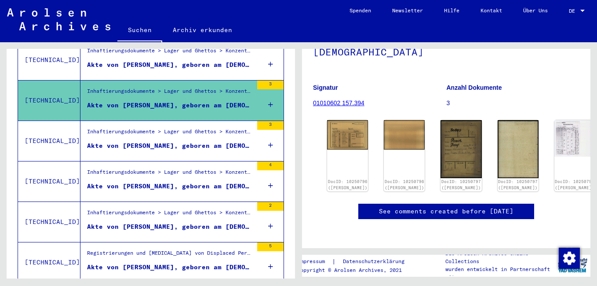
click at [198, 141] on div "Akte von [PERSON_NAME], geboren am [DEMOGRAPHIC_DATA]" at bounding box center [170, 145] width 166 height 9
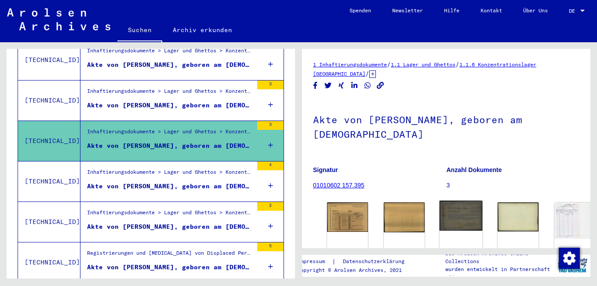
scroll to position [132, 0]
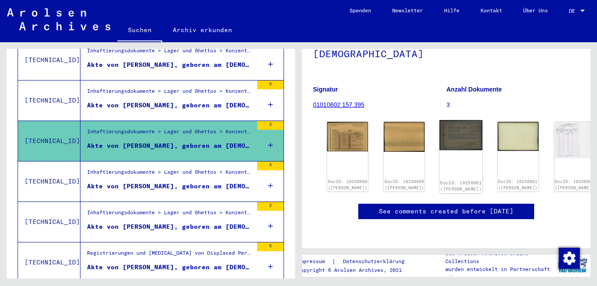
click at [440, 120] on img at bounding box center [461, 135] width 43 height 30
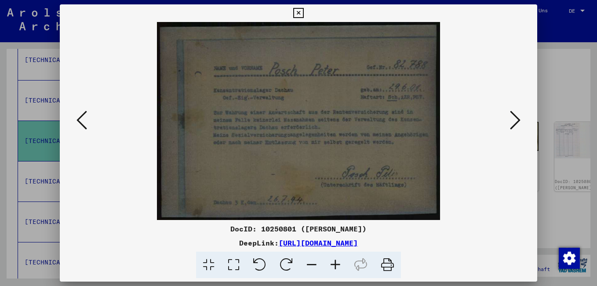
click at [515, 120] on icon at bounding box center [515, 120] width 11 height 21
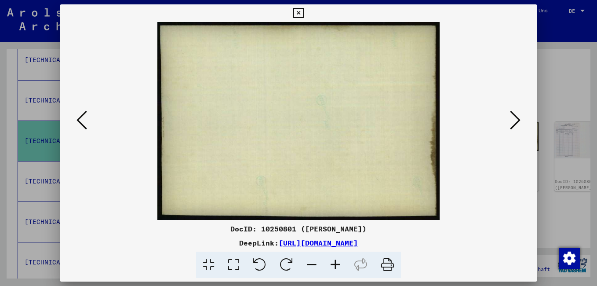
click at [515, 120] on icon at bounding box center [515, 120] width 11 height 21
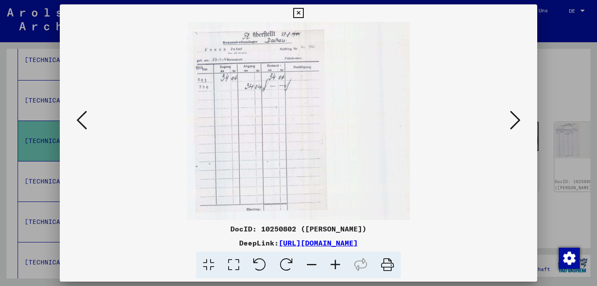
click at [299, 12] on icon at bounding box center [298, 13] width 10 height 11
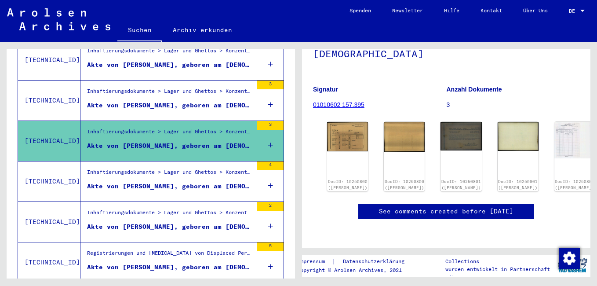
click at [207, 182] on div "Akte von [PERSON_NAME], geboren am [DEMOGRAPHIC_DATA]" at bounding box center [170, 186] width 166 height 9
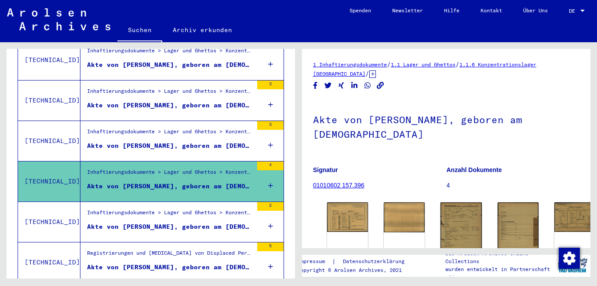
scroll to position [88, 0]
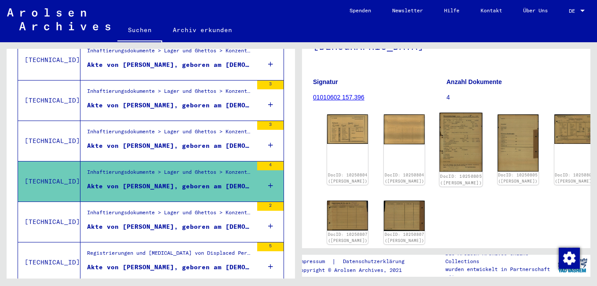
click at [440, 127] on img at bounding box center [461, 142] width 43 height 59
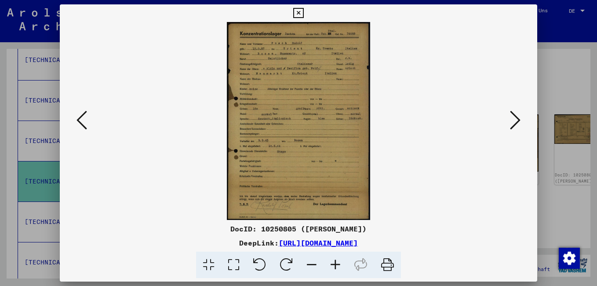
click at [299, 13] on icon at bounding box center [298, 13] width 10 height 11
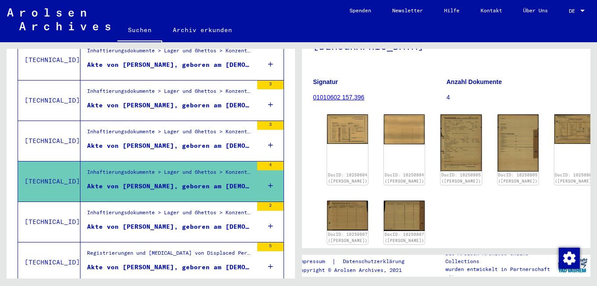
click at [174, 211] on div "Inhaftierungsdokumente > Lager und Ghettos > Konzentrationslager [GEOGRAPHIC_DA…" at bounding box center [170, 214] width 166 height 12
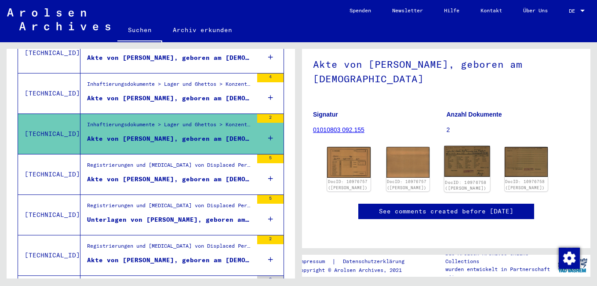
click at [458, 146] on img at bounding box center [467, 161] width 45 height 31
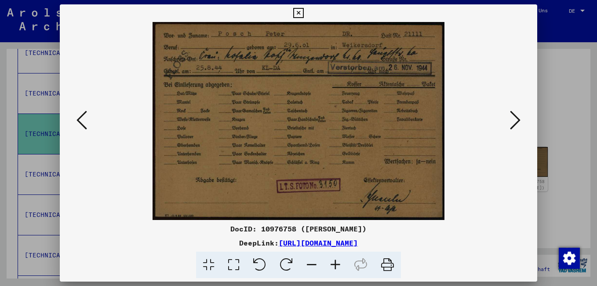
click at [299, 14] on icon at bounding box center [298, 13] width 10 height 11
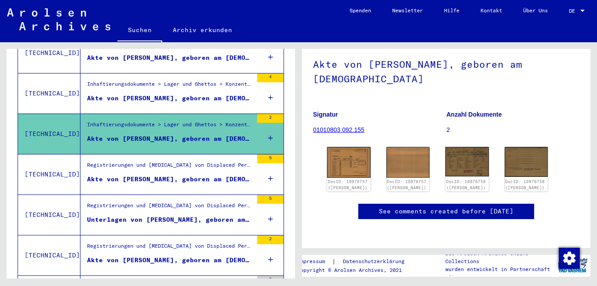
click at [190, 175] on div "Akte von [PERSON_NAME], geboren am [DEMOGRAPHIC_DATA], geboren in [GEOGRAPHIC_D…" at bounding box center [170, 179] width 166 height 9
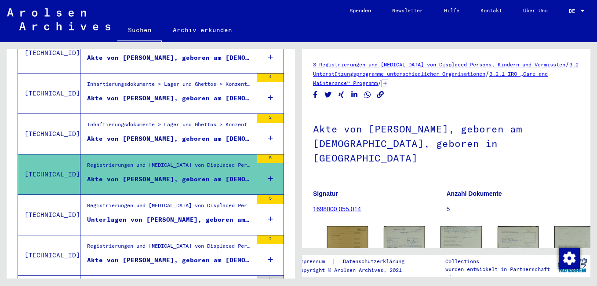
scroll to position [88, 0]
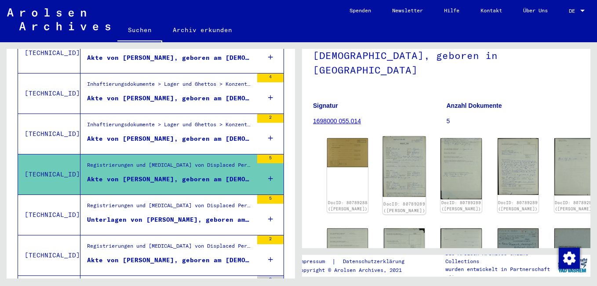
click at [383, 137] on img at bounding box center [404, 166] width 43 height 60
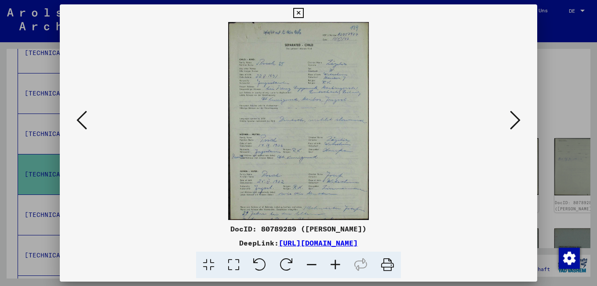
click at [339, 263] on icon at bounding box center [336, 265] width 24 height 27
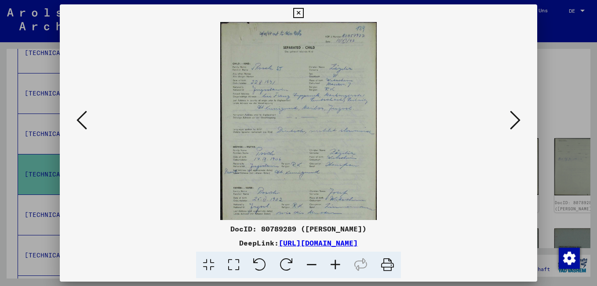
click at [339, 263] on icon at bounding box center [336, 265] width 24 height 27
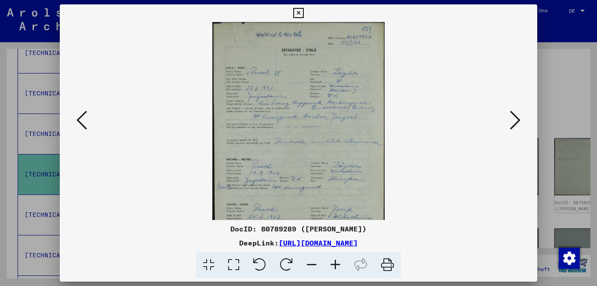
click at [339, 263] on icon at bounding box center [336, 265] width 24 height 27
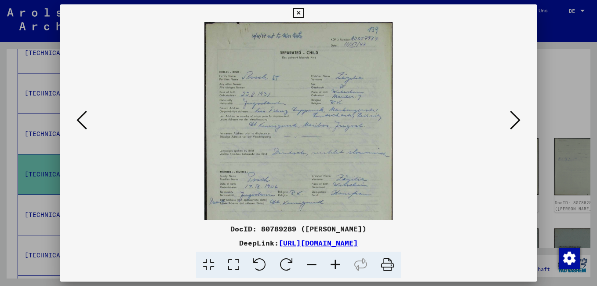
click at [339, 263] on icon at bounding box center [336, 265] width 24 height 27
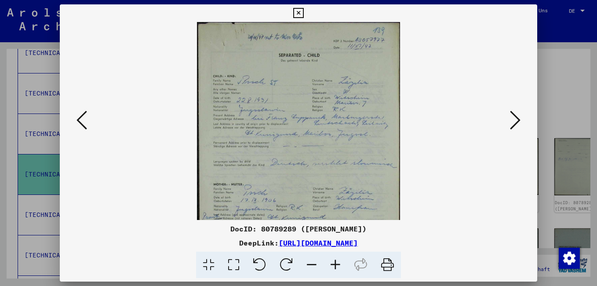
click at [339, 263] on icon at bounding box center [336, 265] width 24 height 27
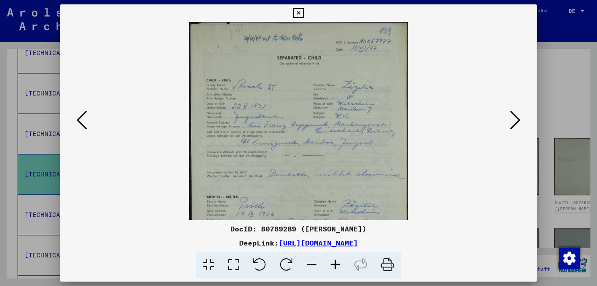
click at [339, 263] on icon at bounding box center [336, 265] width 24 height 27
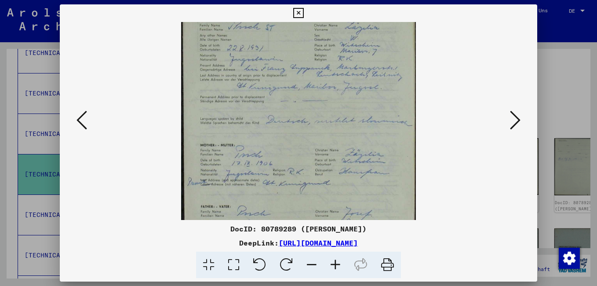
drag, startPoint x: 325, startPoint y: 129, endPoint x: 328, endPoint y: 109, distance: 20.1
click at [328, 113] on img at bounding box center [298, 123] width 235 height 330
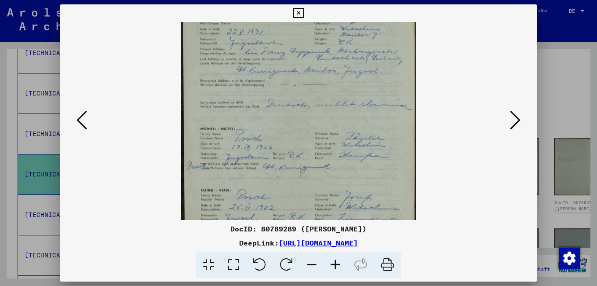
drag, startPoint x: 299, startPoint y: 195, endPoint x: 306, endPoint y: 121, distance: 74.2
click at [306, 121] on img at bounding box center [298, 107] width 235 height 330
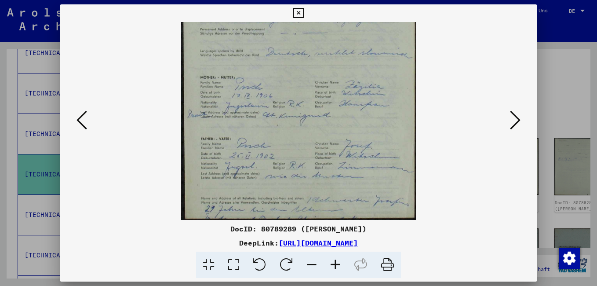
click at [297, 10] on icon at bounding box center [298, 13] width 10 height 11
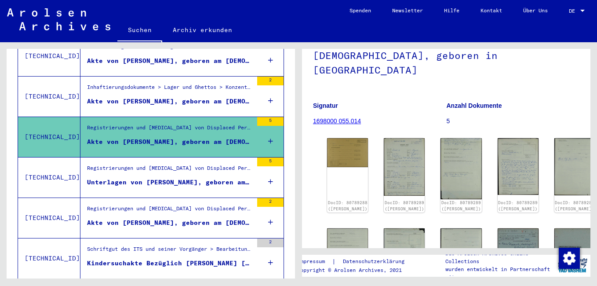
scroll to position [528, 0]
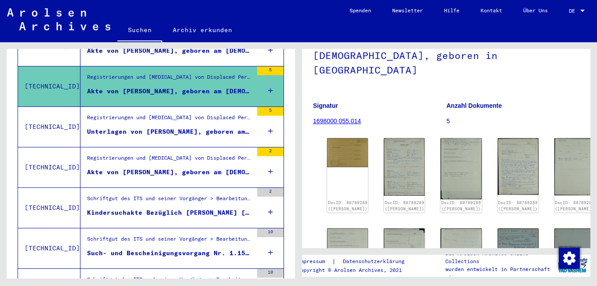
click at [173, 127] on div "Unterlagen von [PERSON_NAME], geboren am [DEMOGRAPHIC_DATA], geboren in [GEOGRA…" at bounding box center [170, 131] width 166 height 9
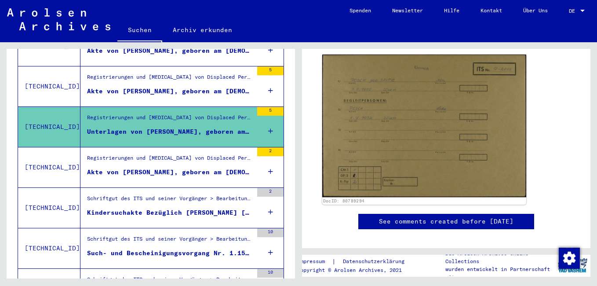
scroll to position [176, 0]
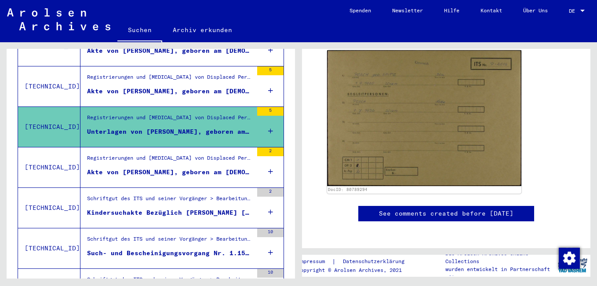
click at [165, 168] on div "Akte von [PERSON_NAME], geboren am [DEMOGRAPHIC_DATA]" at bounding box center [170, 172] width 166 height 9
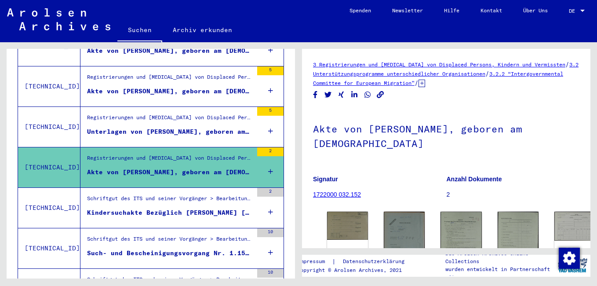
scroll to position [176, 0]
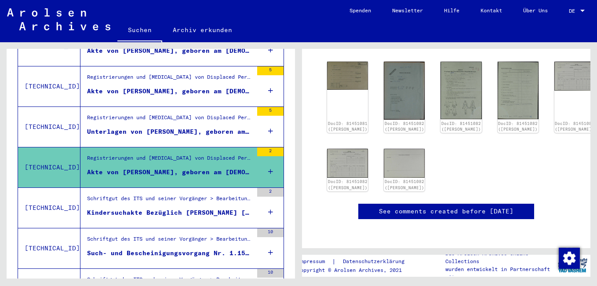
click at [189, 248] on div "Such- und Bescheinigungsvorgang Nr. 1.154.746 für [PERSON_NAME] geboren [DEMOGR…" at bounding box center [170, 252] width 166 height 9
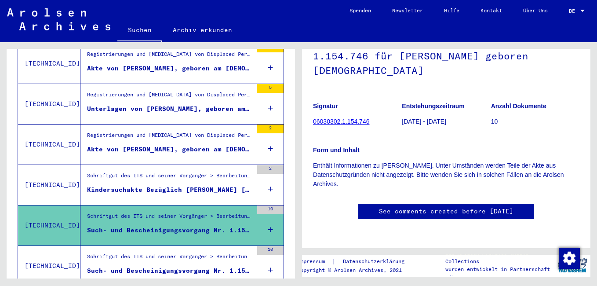
scroll to position [616, 0]
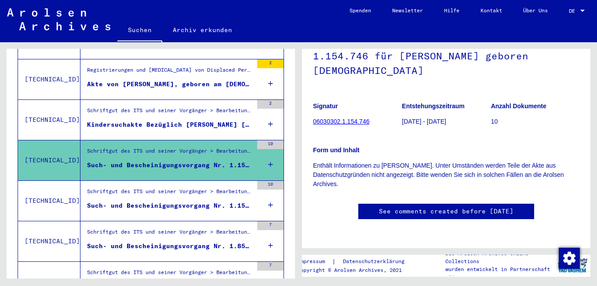
click at [152, 201] on div "Such- und Bescheinigungsvorgang Nr. 1.154.747 für [PERSON_NAME] geboren [DEMOGR…" at bounding box center [170, 205] width 166 height 9
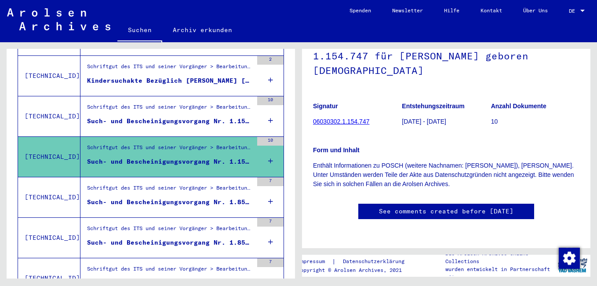
click at [182, 186] on div "Schriftgut des ITS und seiner Vorgänger > Bearbeitung von Anfragen > Fallbezoge…" at bounding box center [170, 190] width 166 height 12
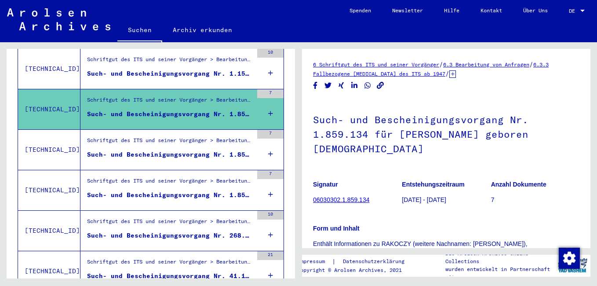
click at [186, 150] on div "Such- und Bescheinigungsvorgang Nr. 1.859.135 für [PERSON_NAME] geboren [DEMOGR…" at bounding box center [170, 154] width 166 height 9
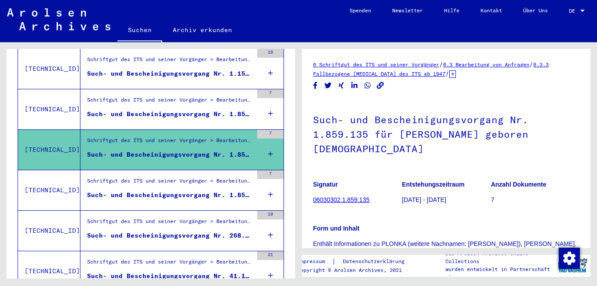
click at [169, 190] on div "Such- und Bescheinigungsvorgang Nr. 1.859.136 für [PERSON_NAME] geboren [DEMOGR…" at bounding box center [170, 194] width 166 height 9
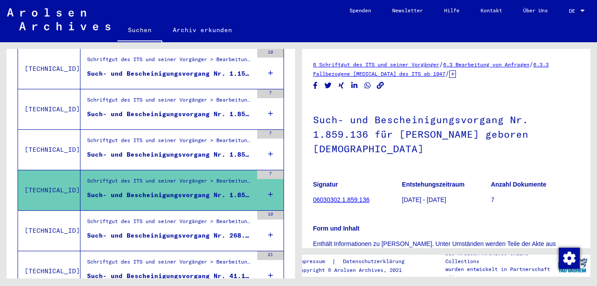
click at [164, 231] on div "Such- und Bescheinigungsvorgang Nr. 268.123 für [PERSON_NAME] geboren [DEMOGRAP…" at bounding box center [170, 235] width 166 height 9
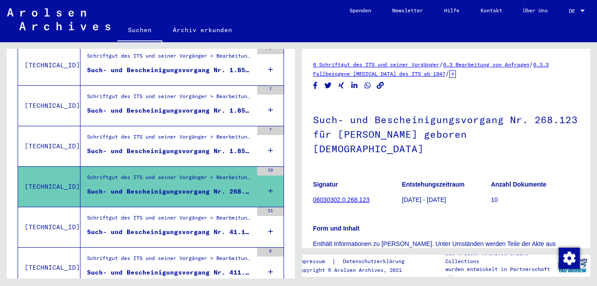
click at [156, 217] on figure "Schriftgut des ITS und seiner Vorgänger > Bearbeitung von Anfragen > Fallbezoge…" at bounding box center [170, 220] width 166 height 13
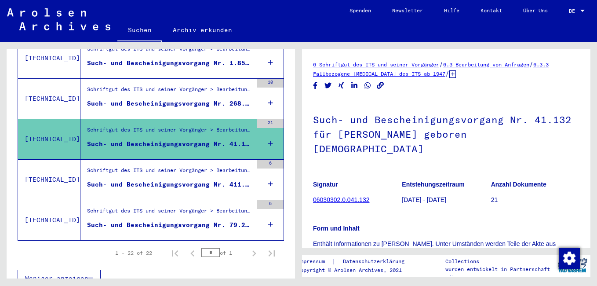
click at [203, 180] on div "Such- und Bescheinigungsvorgang Nr. 411.924 für [PERSON_NAME] geboren [DEMOGRAP…" at bounding box center [170, 184] width 166 height 9
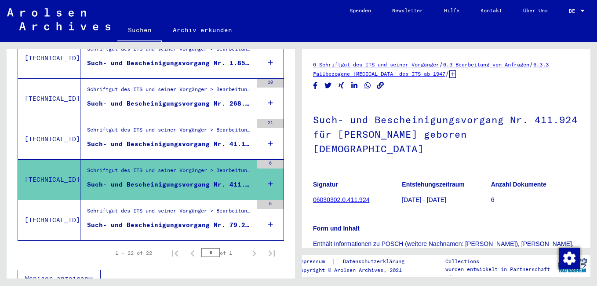
click at [182, 220] on div "Such- und Bescheinigungsvorgang Nr. 79.253 für [PERSON_NAME] geboren [DEMOGRAPH…" at bounding box center [170, 224] width 166 height 9
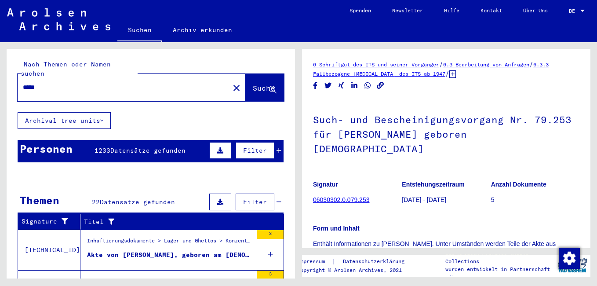
click at [57, 83] on input "*****" at bounding box center [123, 87] width 201 height 9
type input "*****"
click at [253, 84] on span "Suche" at bounding box center [264, 88] width 22 height 9
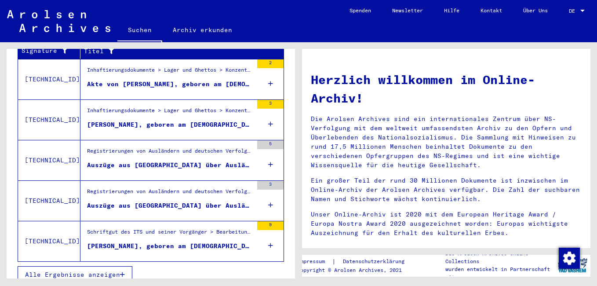
click at [169, 241] on div "[PERSON_NAME], geboren am [DEMOGRAPHIC_DATA]" at bounding box center [170, 245] width 166 height 9
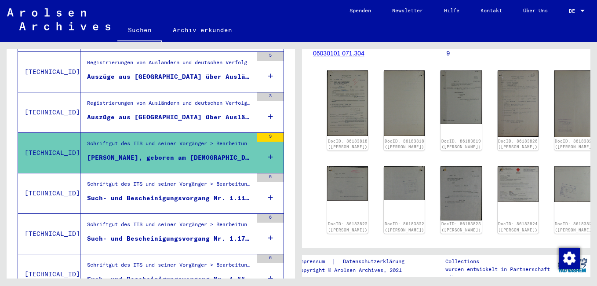
click at [169, 193] on div "Such- und Bescheinigungsvorgang Nr. 1.111.143 für [PERSON_NAME] geboren [DEMOGR…" at bounding box center [170, 197] width 166 height 9
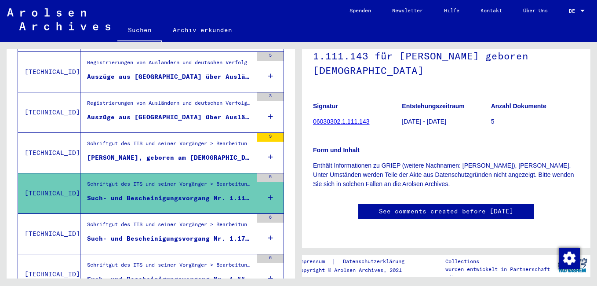
click at [162, 222] on div "Schriftgut des ITS und seiner Vorgänger > Bearbeitung von Anfragen > Fallbezoge…" at bounding box center [170, 226] width 166 height 12
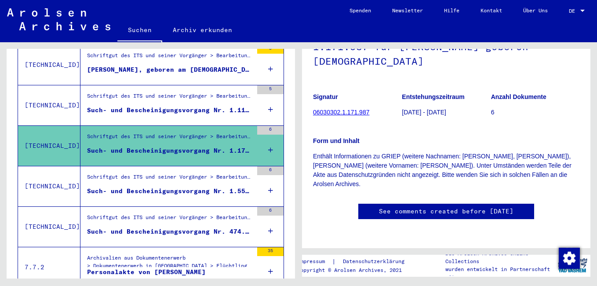
click at [192, 186] on div "Such- und Bescheinigungsvorgang Nr. 1.554.181 für [PERSON_NAME] geboren [DEMOGR…" at bounding box center [170, 190] width 166 height 9
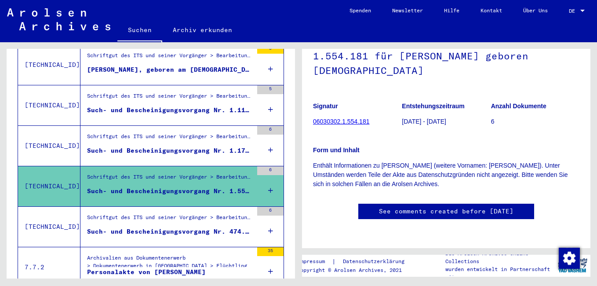
click at [193, 216] on figure "Schriftgut des ITS und seiner Vorgänger > Bearbeitung von Anfragen > Fallbezoge…" at bounding box center [170, 219] width 166 height 13
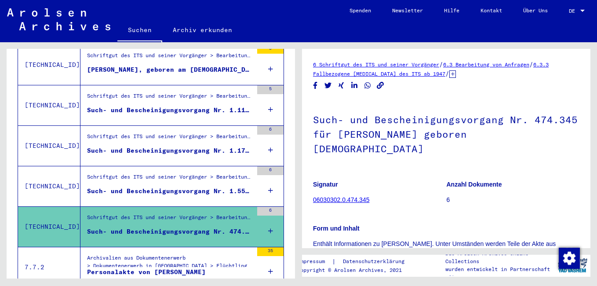
scroll to position [78, 0]
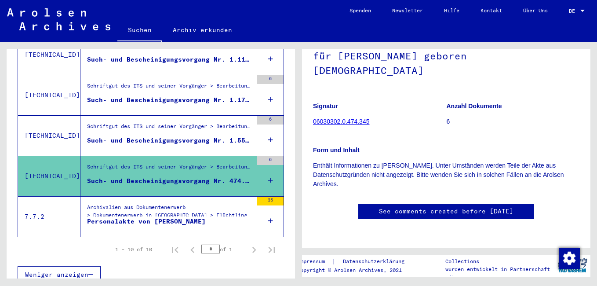
click at [161, 203] on div "Archivalien aus Dokumentenerwerb > Dokumentenerwerb in [GEOGRAPHIC_DATA] > Flüc…" at bounding box center [170, 213] width 166 height 20
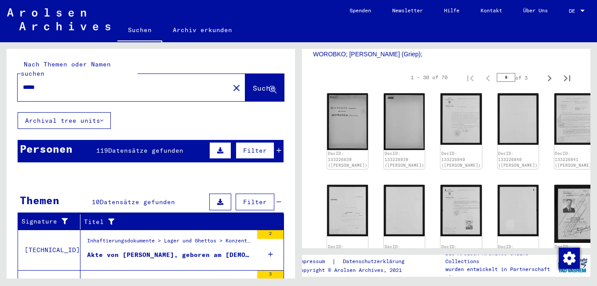
click at [277, 147] on icon at bounding box center [279, 150] width 5 height 6
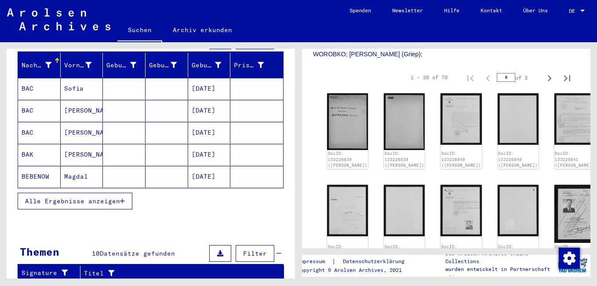
scroll to position [176, 0]
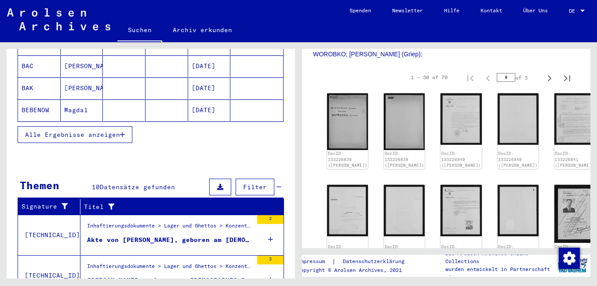
click at [128, 126] on button "Alle Ergebnisse anzeigen" at bounding box center [75, 134] width 115 height 17
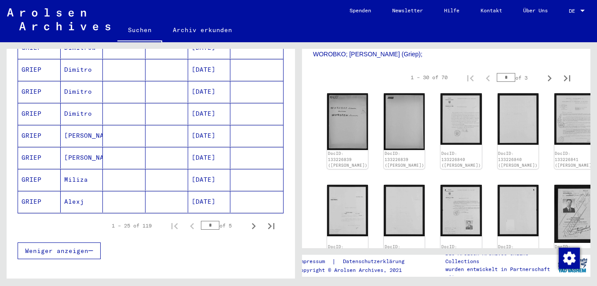
scroll to position [528, 0]
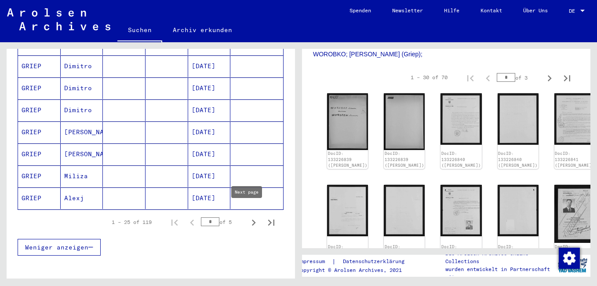
click at [248, 216] on icon "Next page" at bounding box center [254, 222] width 12 height 12
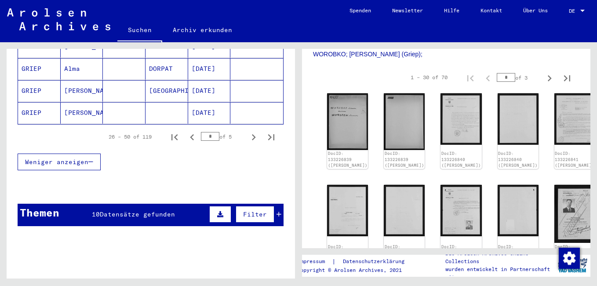
scroll to position [616, 0]
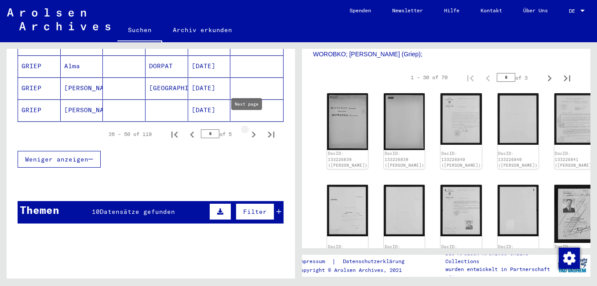
click at [248, 128] on icon "Next page" at bounding box center [254, 134] width 12 height 12
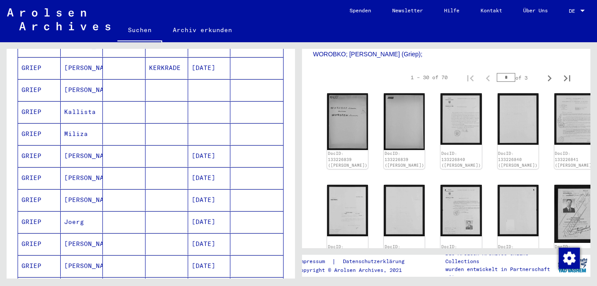
scroll to position [264, 0]
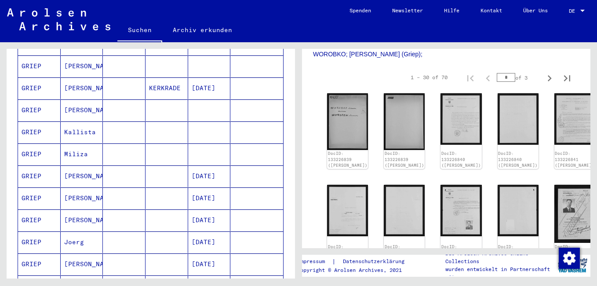
click at [203, 212] on mat-cell "[DATE]" at bounding box center [209, 220] width 43 height 22
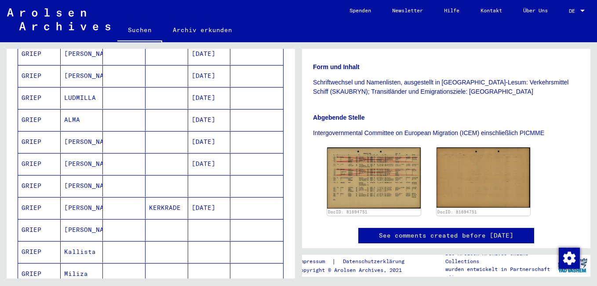
scroll to position [264, 0]
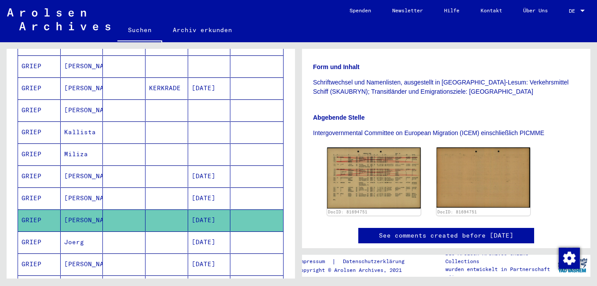
click at [212, 253] on mat-cell "[DATE]" at bounding box center [209, 264] width 43 height 22
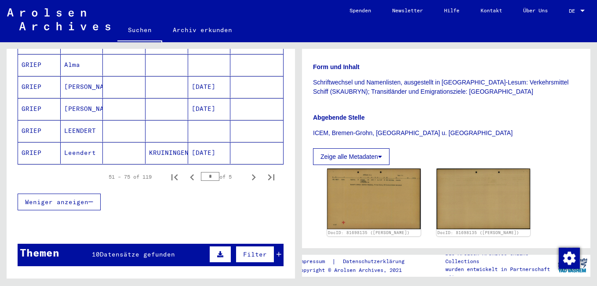
scroll to position [616, 0]
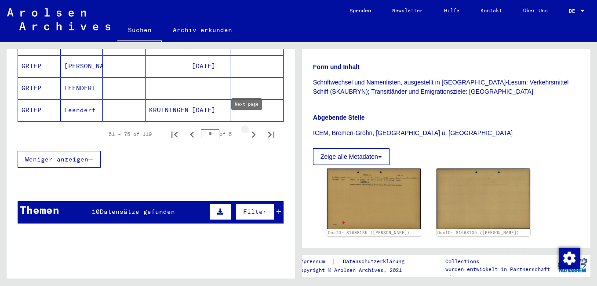
click at [252, 131] on icon "Next page" at bounding box center [254, 134] width 4 height 6
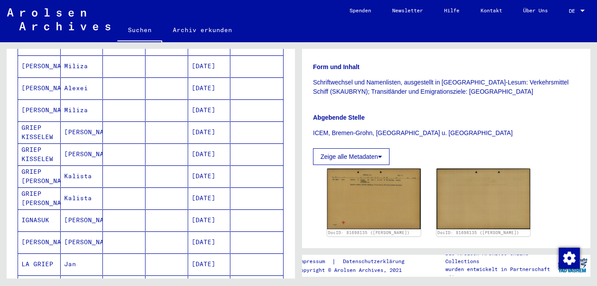
scroll to position [528, 0]
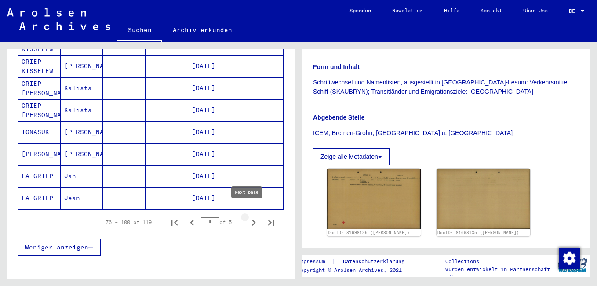
click at [252, 219] on icon "Next page" at bounding box center [254, 222] width 4 height 6
type input "*"
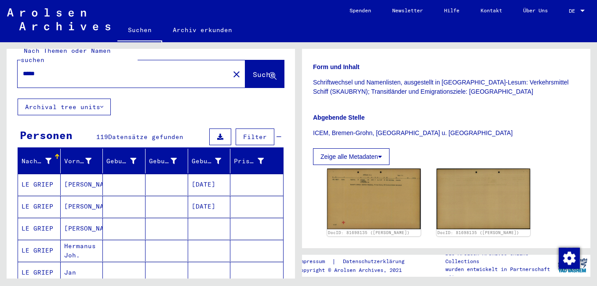
scroll to position [0, 0]
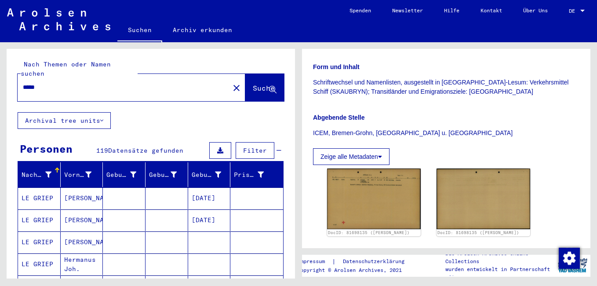
click at [181, 83] on input "*****" at bounding box center [123, 87] width 201 height 9
type input "*****"
click at [246, 89] on button "Suche" at bounding box center [264, 87] width 39 height 27
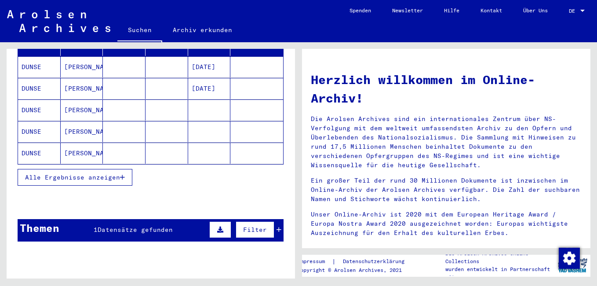
scroll to position [132, 0]
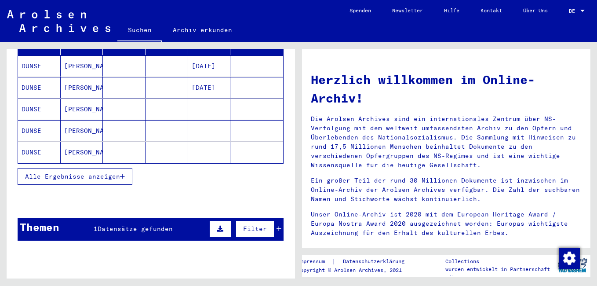
click at [277, 226] on icon at bounding box center [279, 229] width 5 height 6
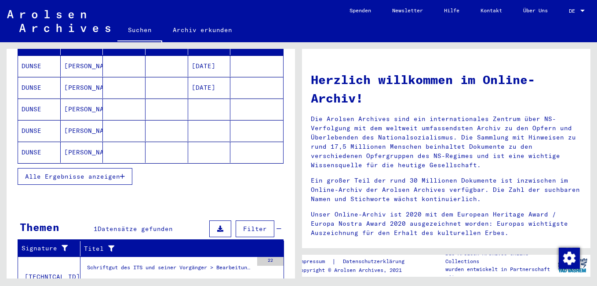
scroll to position [168, 0]
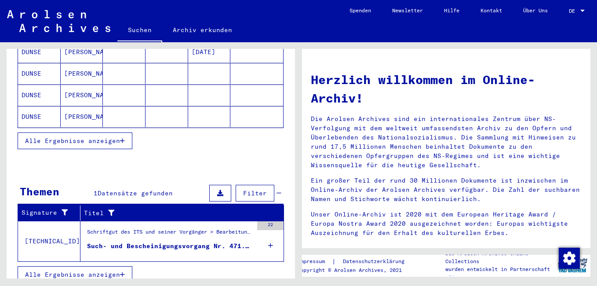
click at [180, 228] on div "Schriftgut des ITS und seiner Vorgänger > Bearbeitung von Anfragen > Fallbezoge…" at bounding box center [170, 234] width 166 height 12
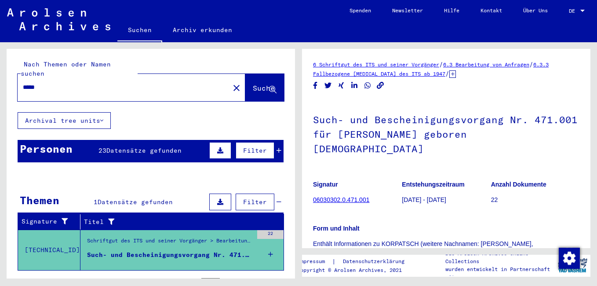
click at [277, 147] on icon at bounding box center [279, 150] width 5 height 6
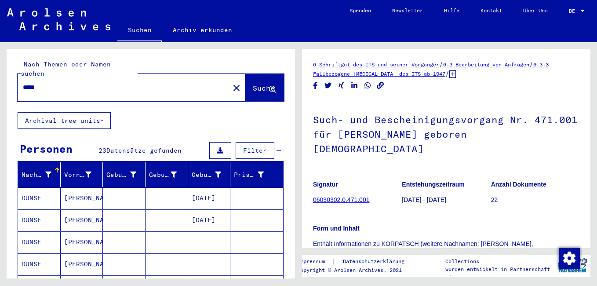
click at [277, 147] on icon at bounding box center [279, 150] width 5 height 6
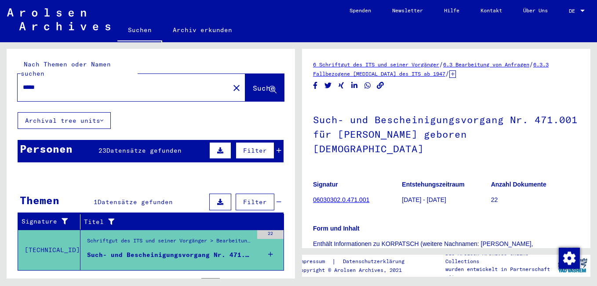
click at [277, 147] on icon at bounding box center [279, 150] width 5 height 6
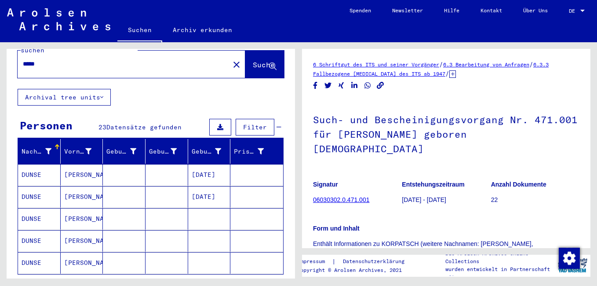
scroll to position [132, 0]
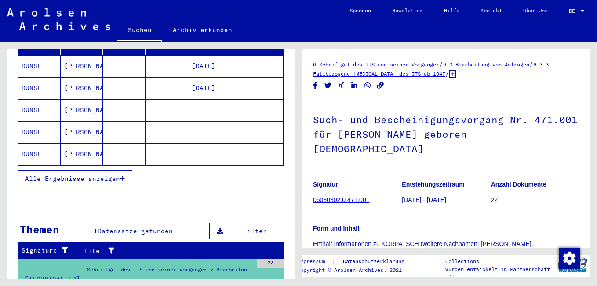
click at [123, 175] on icon "button" at bounding box center [122, 178] width 5 height 6
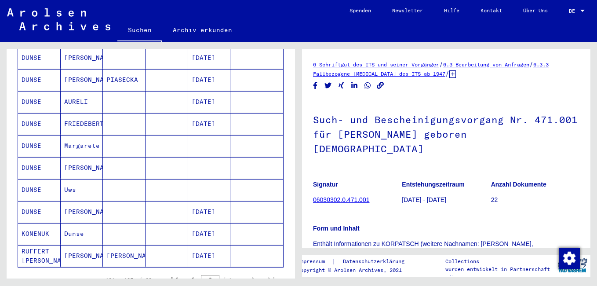
scroll to position [440, 0]
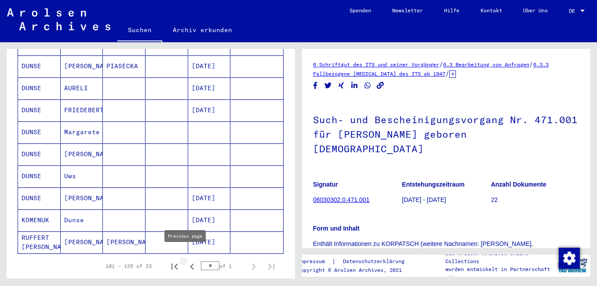
click at [186, 260] on icon "Previous page" at bounding box center [192, 266] width 12 height 12
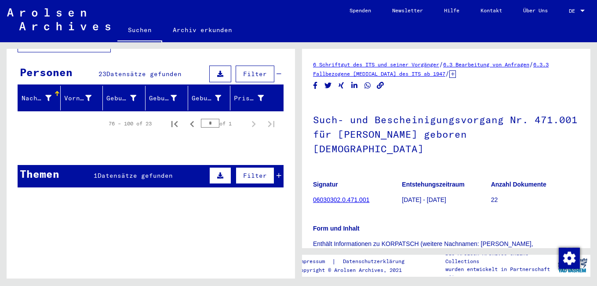
scroll to position [0, 0]
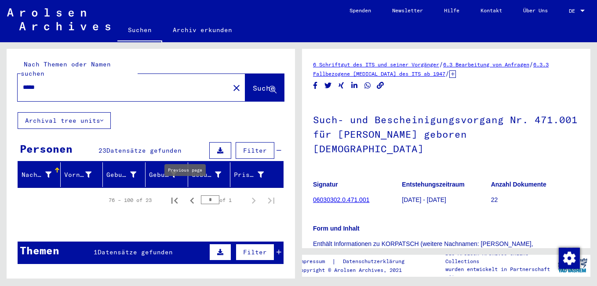
click at [186, 194] on icon "Previous page" at bounding box center [192, 200] width 12 height 12
type input "*"
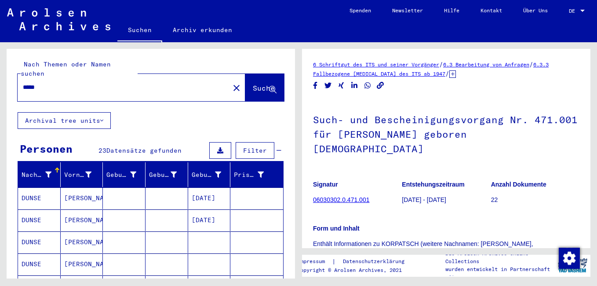
click at [29, 83] on input "*****" at bounding box center [123, 87] width 201 height 9
drag, startPoint x: 30, startPoint y: 79, endPoint x: 26, endPoint y: 77, distance: 5.3
click at [26, 83] on input "*****" at bounding box center [123, 87] width 201 height 9
type input "*****"
click at [256, 84] on span "Suche" at bounding box center [264, 88] width 22 height 9
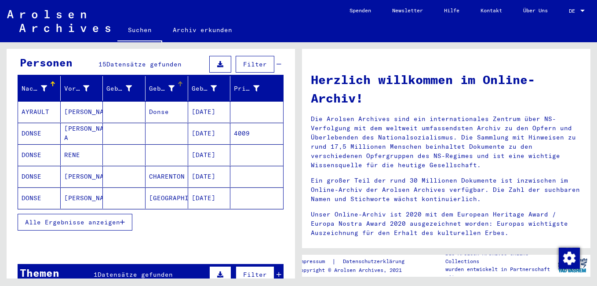
scroll to position [88, 0]
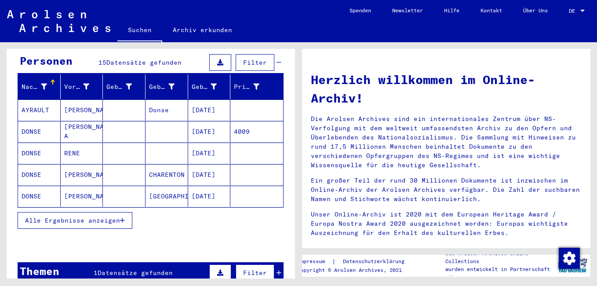
click at [116, 216] on span "Alle Ergebnisse anzeigen" at bounding box center [72, 220] width 95 height 8
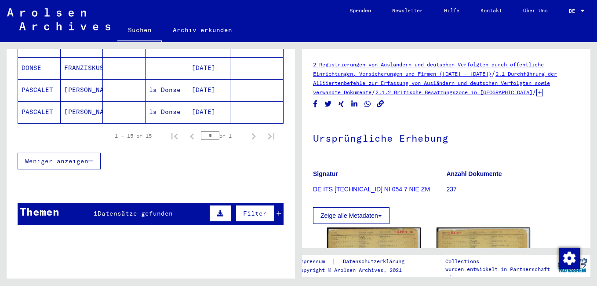
scroll to position [407, 0]
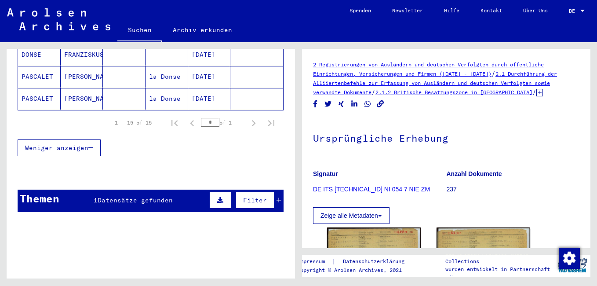
click at [274, 190] on div "Filter" at bounding box center [244, 200] width 74 height 21
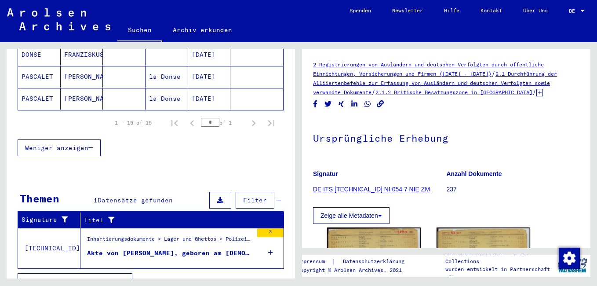
click at [177, 237] on div "Inhaftierungsdokumente > Lager und Ghettos > Polizeiliches Durchgangslager [GEO…" at bounding box center [170, 241] width 166 height 12
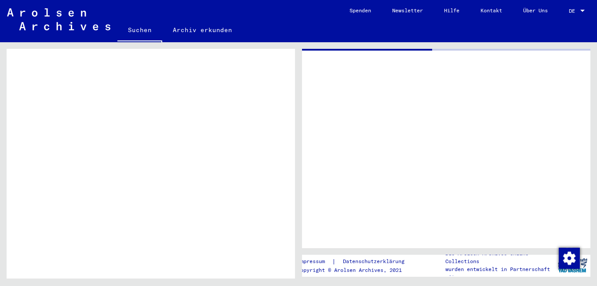
scroll to position [274, 0]
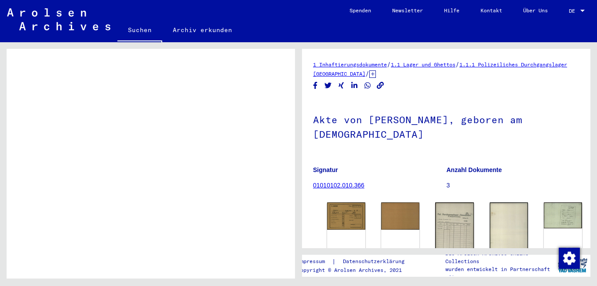
click at [323, 206] on div "DocID: 19756 ([PERSON_NAME] A DONSE) DocID: 19756 ([PERSON_NAME] A DONSE) DocID…" at bounding box center [446, 241] width 266 height 84
click at [336, 209] on img at bounding box center [346, 215] width 40 height 29
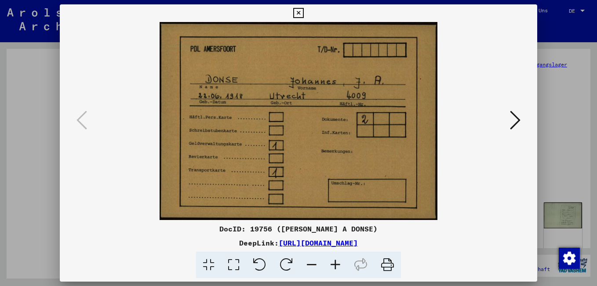
click at [294, 15] on icon at bounding box center [298, 13] width 10 height 11
